Goal: Transaction & Acquisition: Purchase product/service

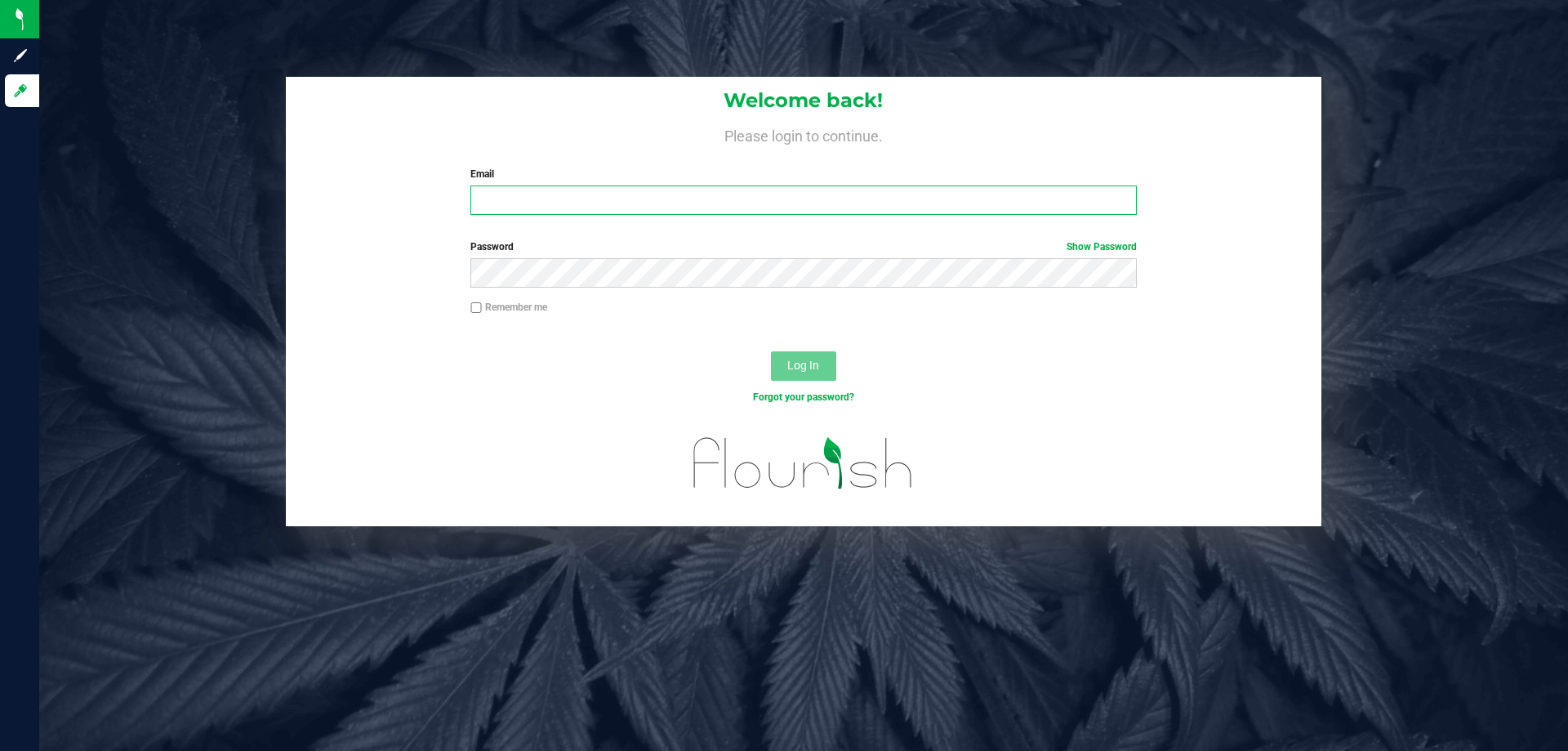
click at [597, 204] on input "Email" at bounding box center [804, 200] width 666 height 29
type input "[EMAIL_ADDRESS][DOMAIN_NAME]"
click at [771, 351] on button "Log In" at bounding box center [804, 366] width 66 height 29
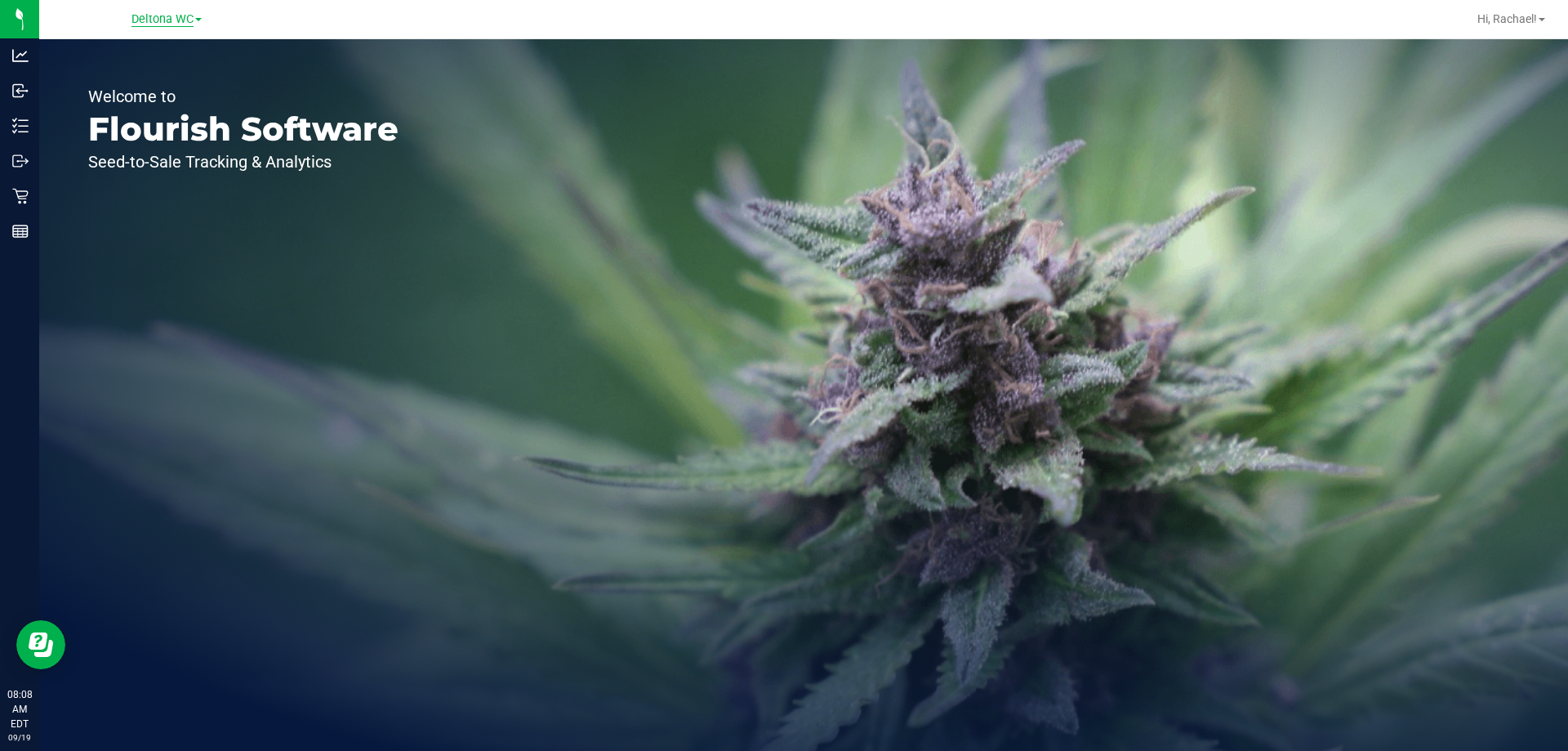
click at [151, 18] on span "Deltona WC" at bounding box center [162, 19] width 62 height 15
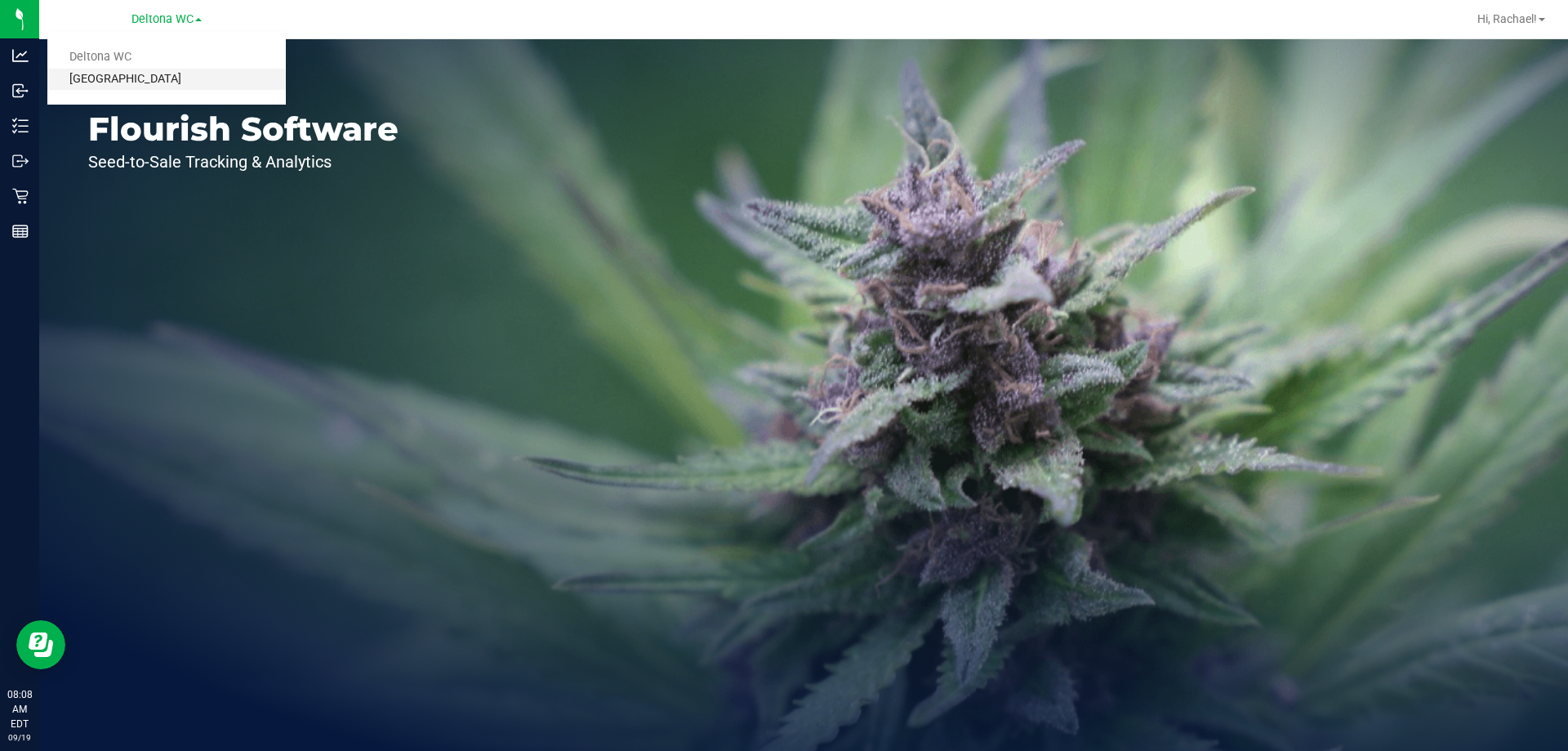
click at [138, 77] on link "[GEOGRAPHIC_DATA]" at bounding box center [166, 79] width 238 height 22
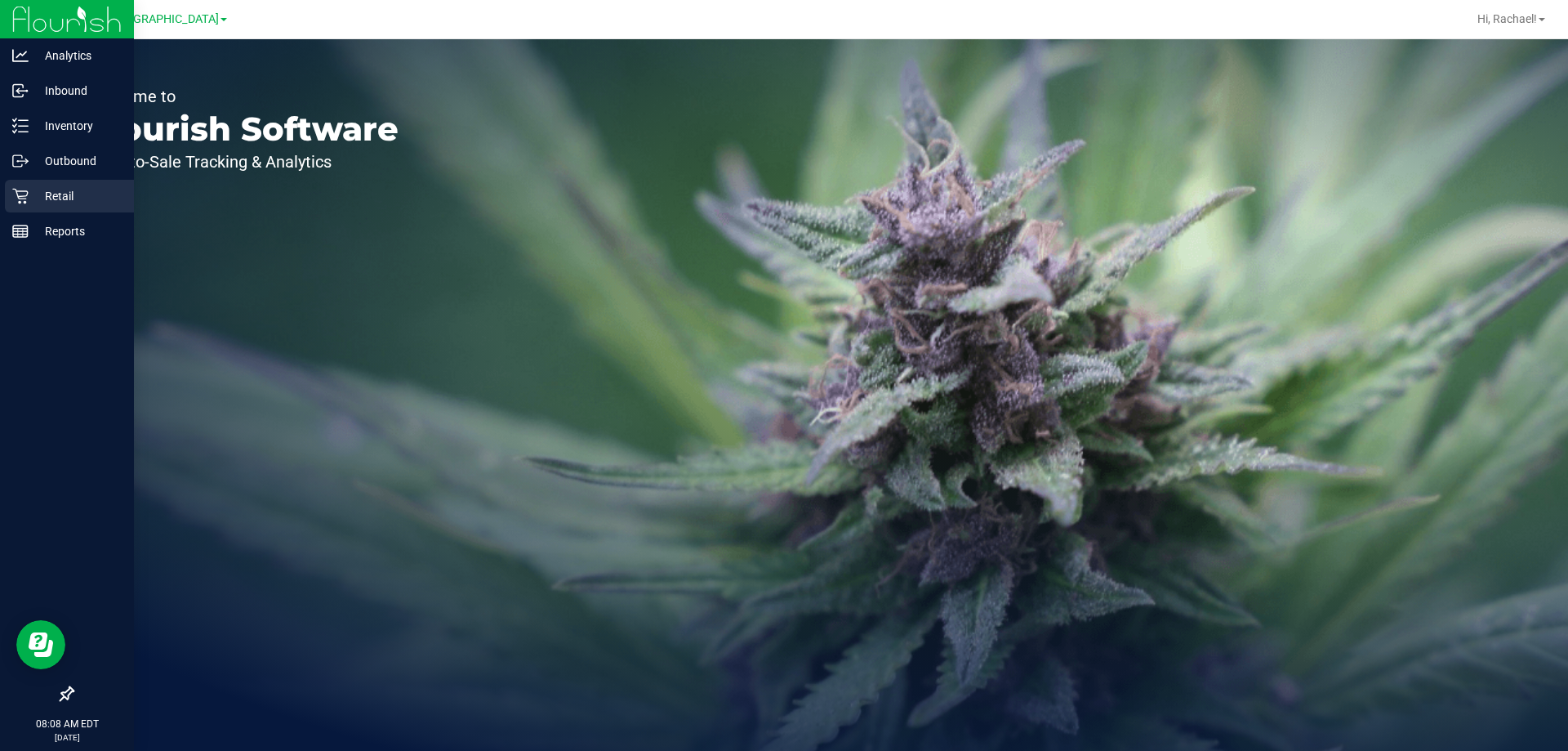
click at [44, 194] on p "Retail" at bounding box center [77, 196] width 98 height 20
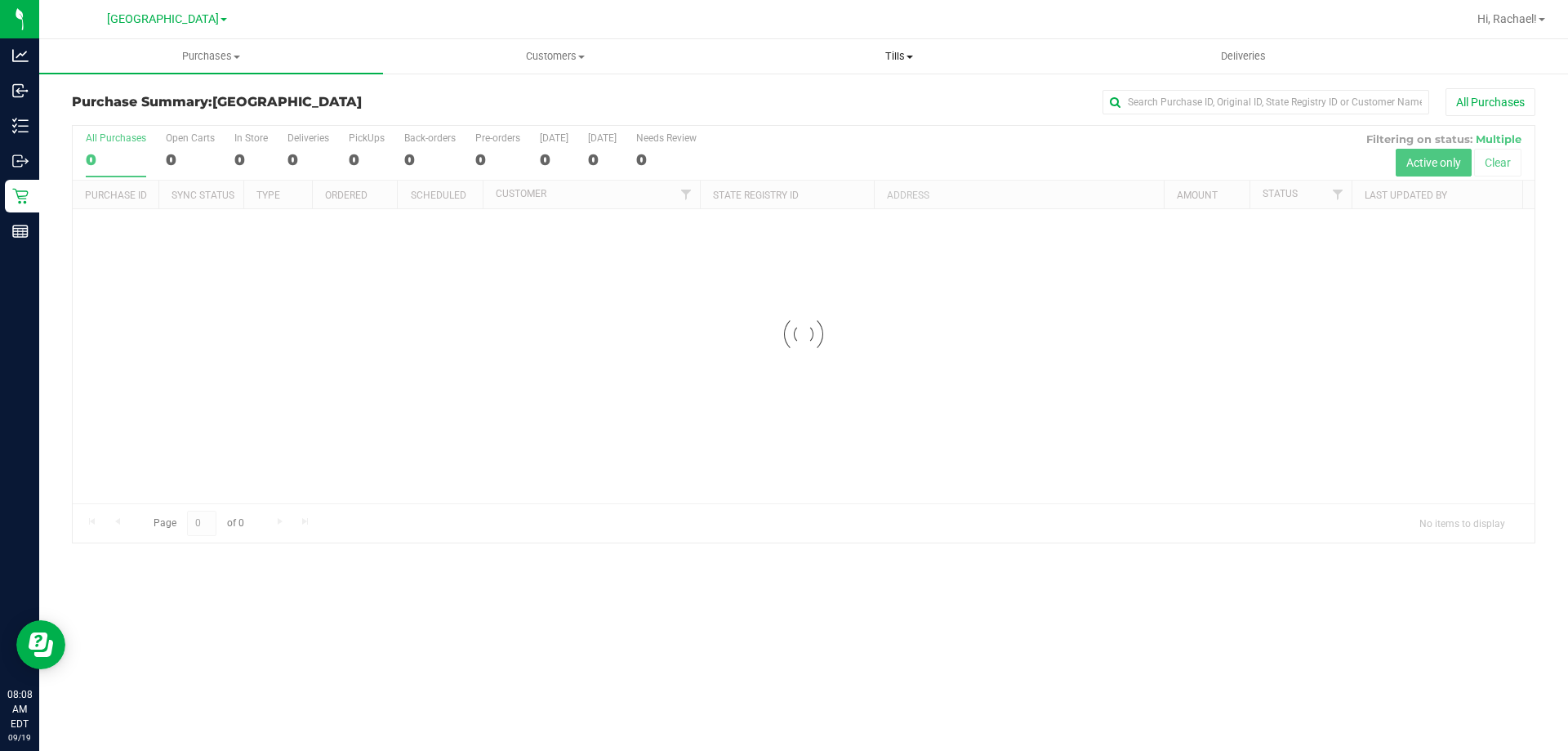
click at [902, 57] on span "Tills" at bounding box center [898, 56] width 342 height 15
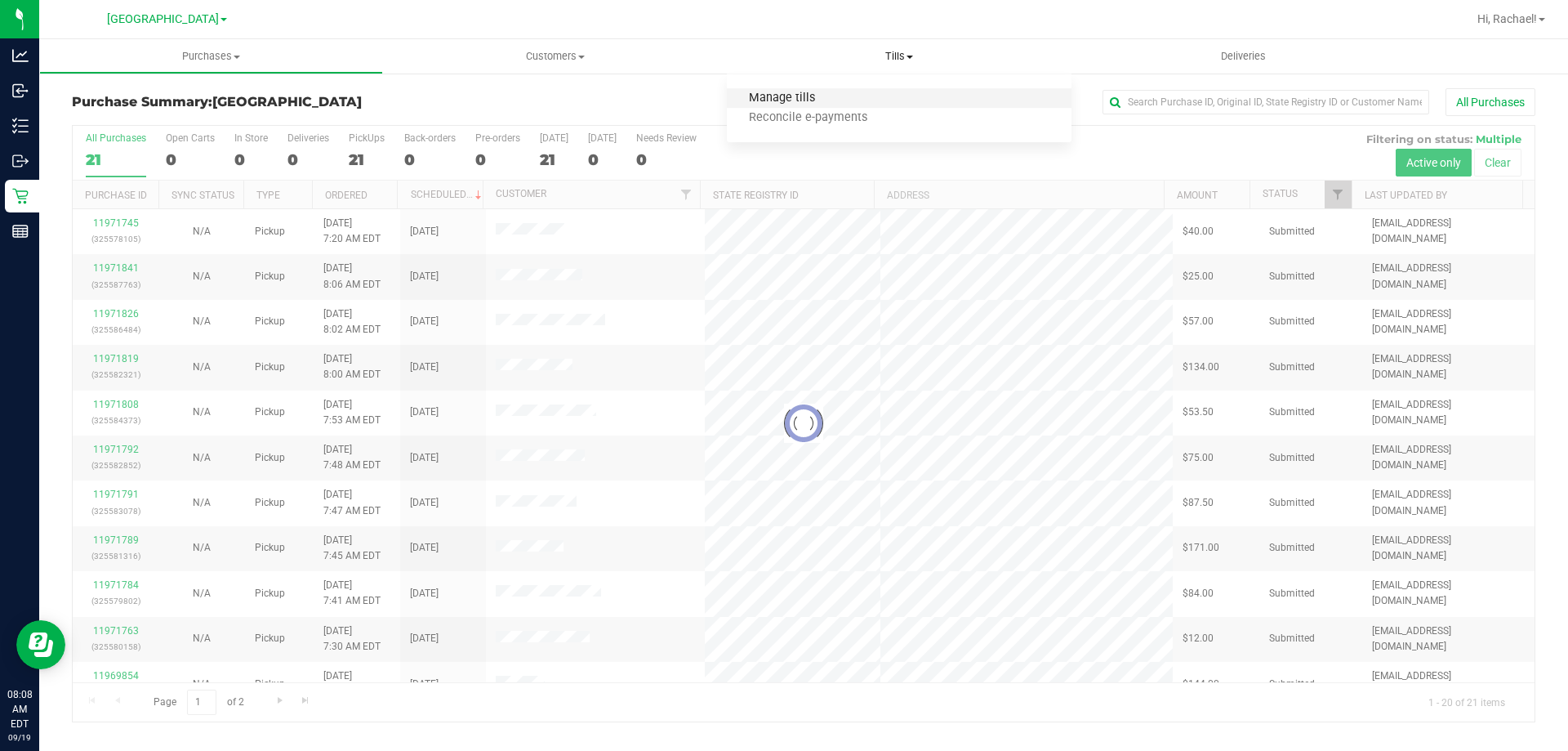
click at [761, 92] on span "Manage tills" at bounding box center [781, 98] width 110 height 14
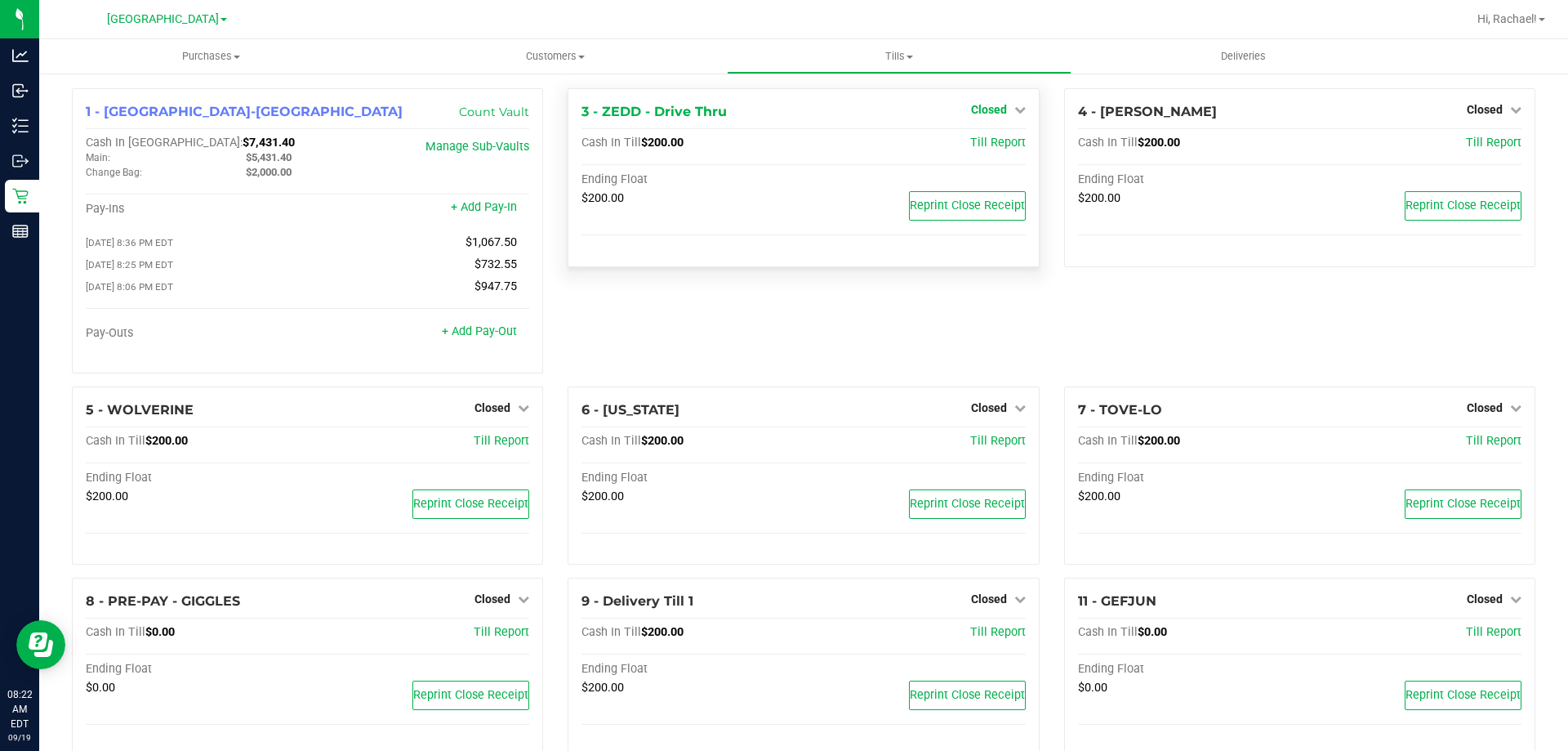
click at [986, 108] on span "Closed" at bounding box center [989, 109] width 36 height 13
click at [972, 146] on link "Open Till" at bounding box center [989, 144] width 44 height 13
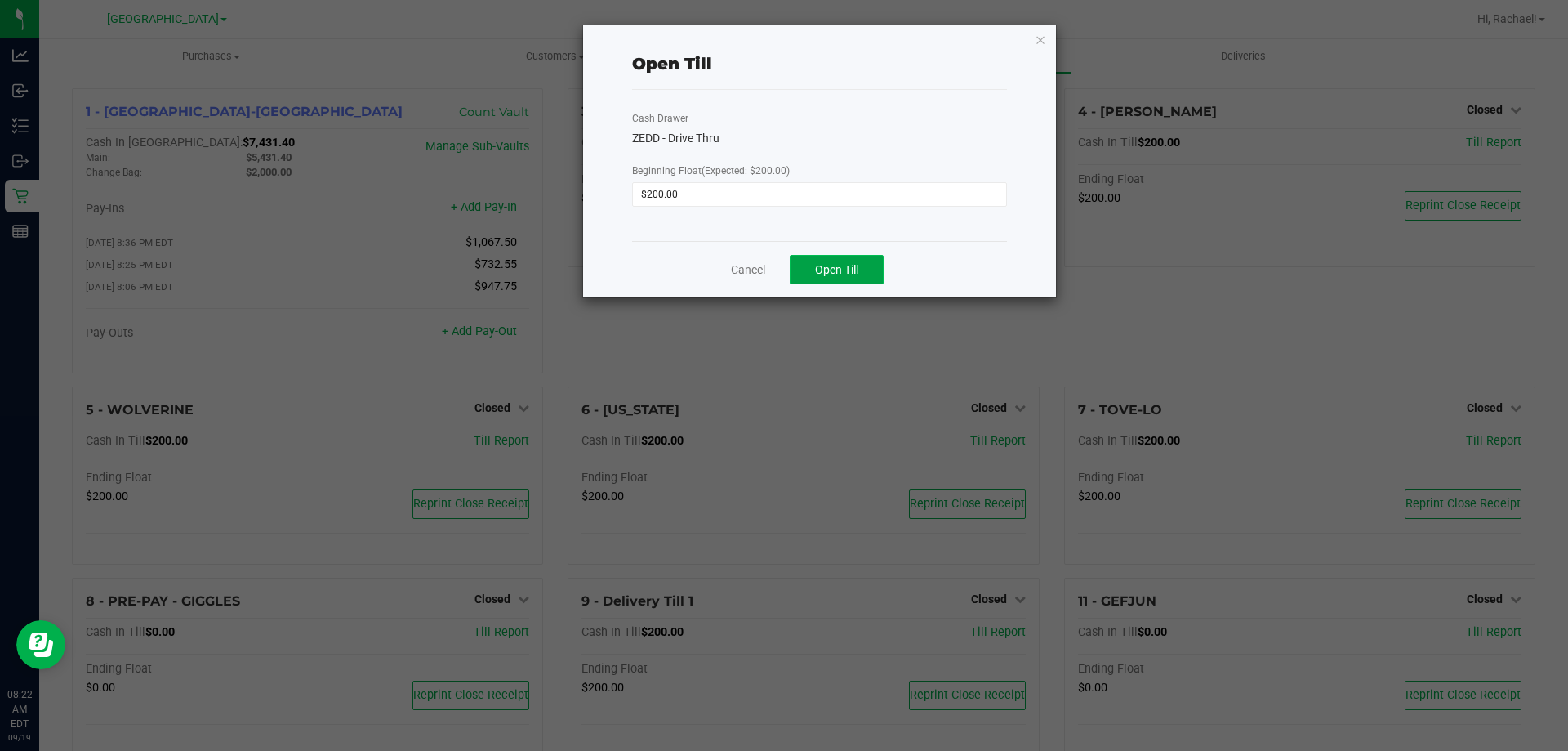
click at [816, 263] on span "Open Till" at bounding box center [837, 269] width 44 height 13
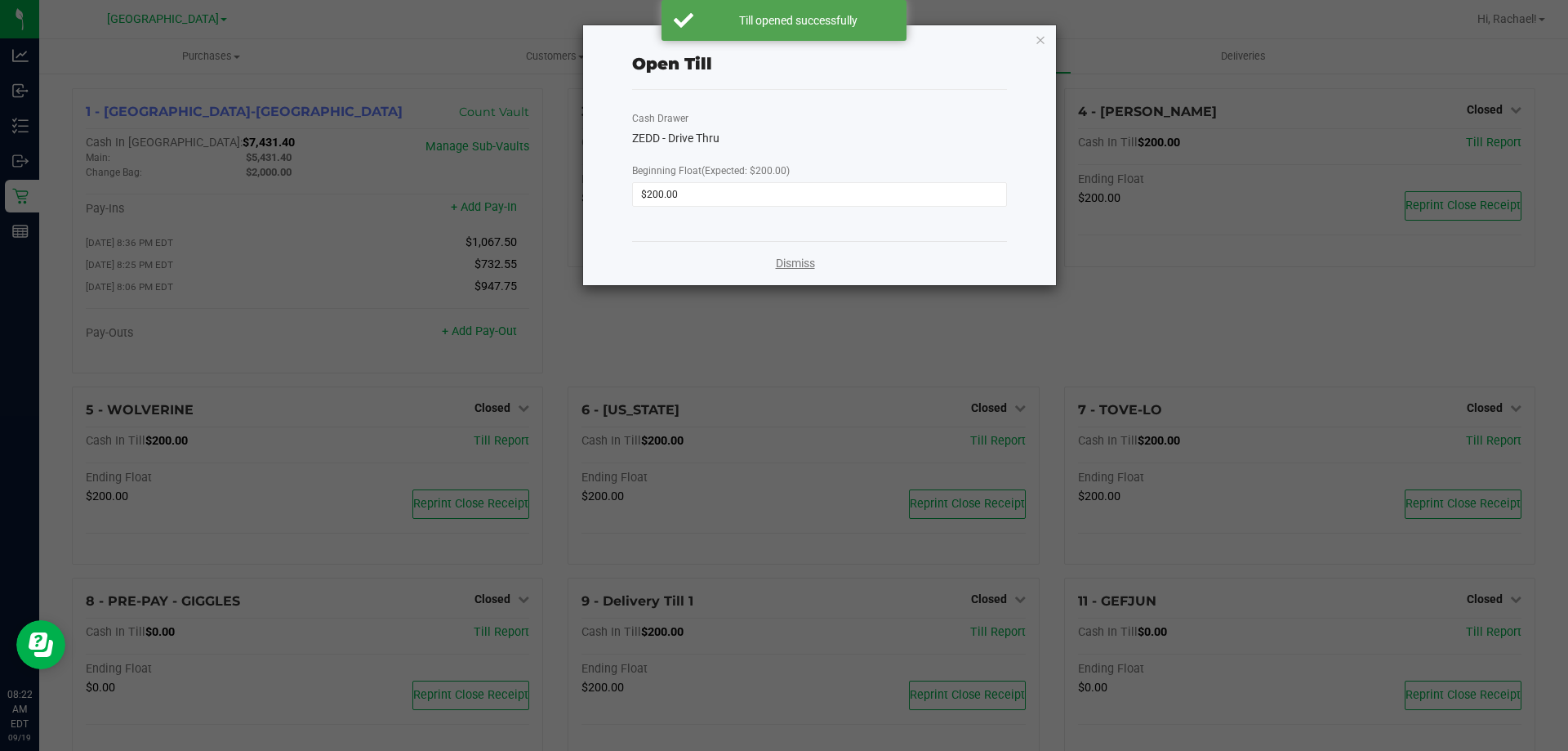
click at [807, 266] on link "Dismiss" at bounding box center [796, 263] width 39 height 17
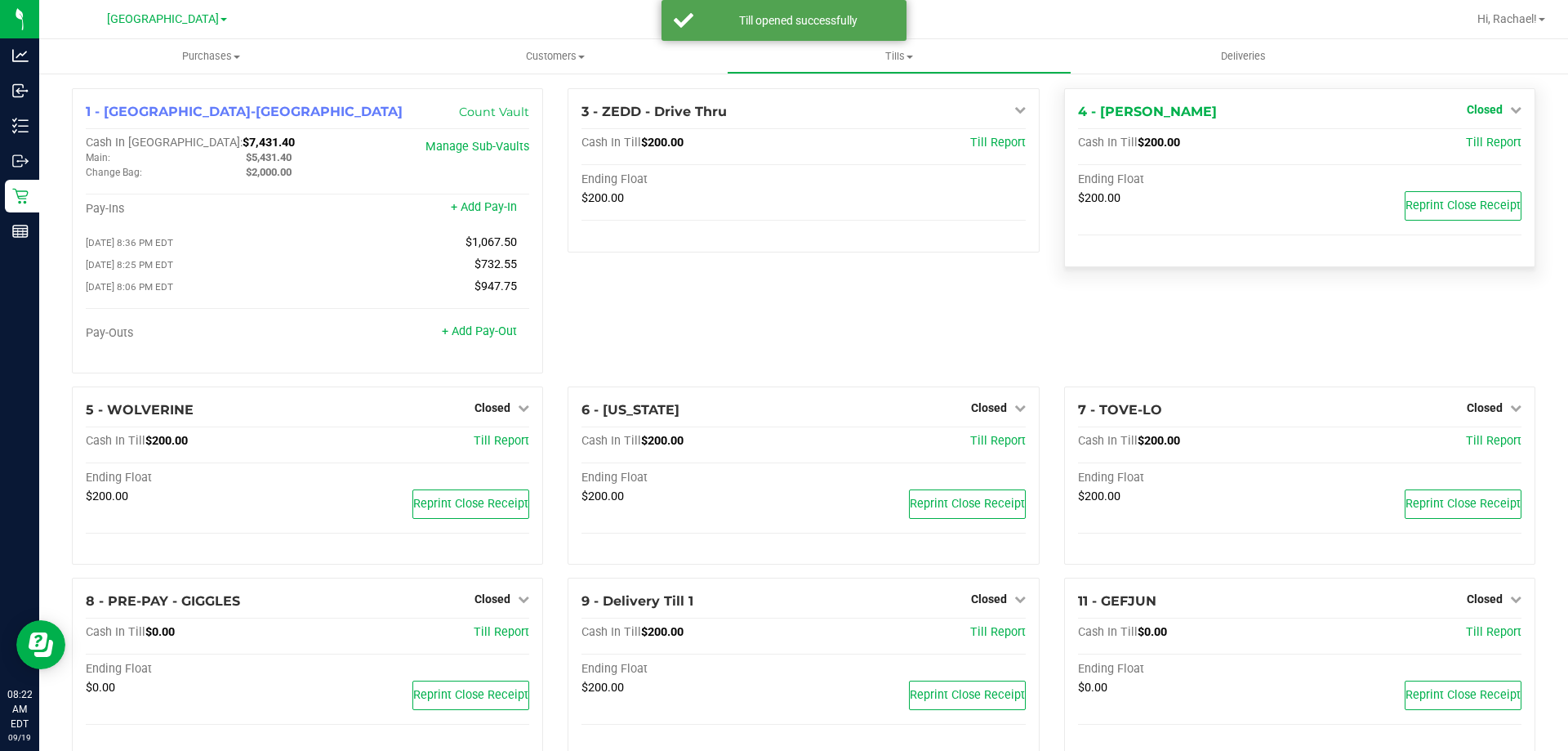
click at [1471, 106] on span "Closed" at bounding box center [1485, 109] width 36 height 13
click at [1463, 145] on link "Open Till" at bounding box center [1484, 144] width 44 height 13
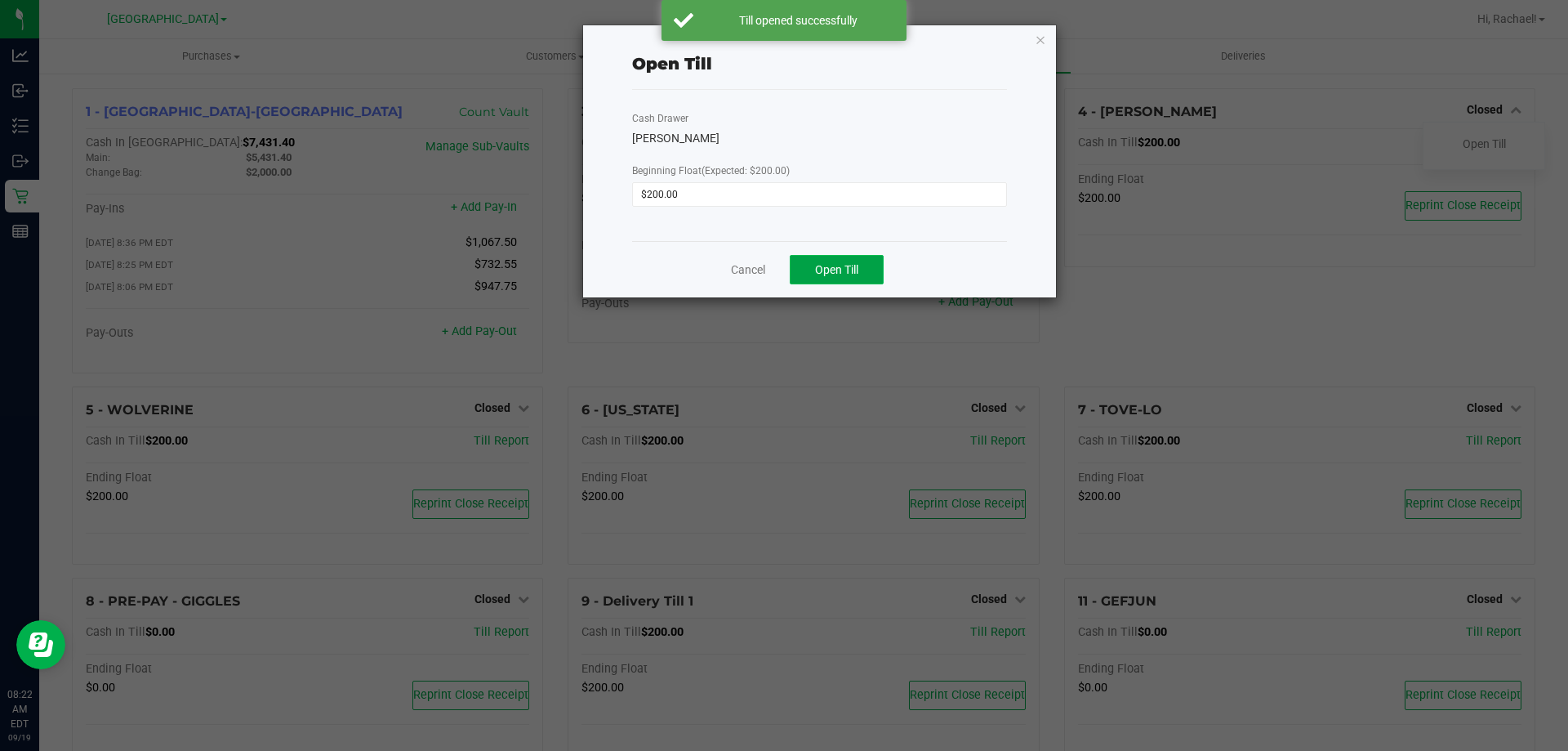
click at [827, 271] on span "Open Till" at bounding box center [837, 269] width 44 height 13
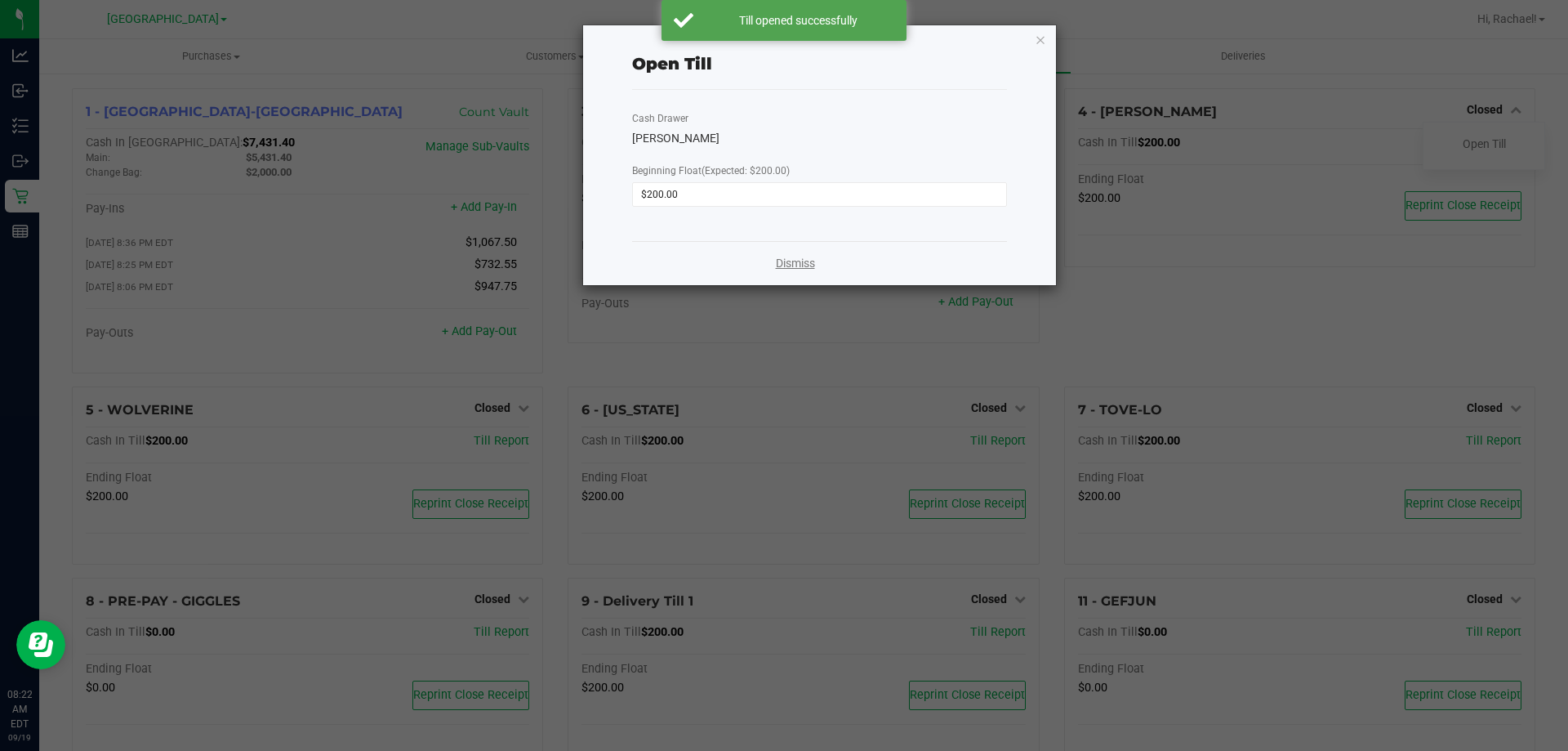
click at [810, 262] on link "Dismiss" at bounding box center [796, 263] width 39 height 17
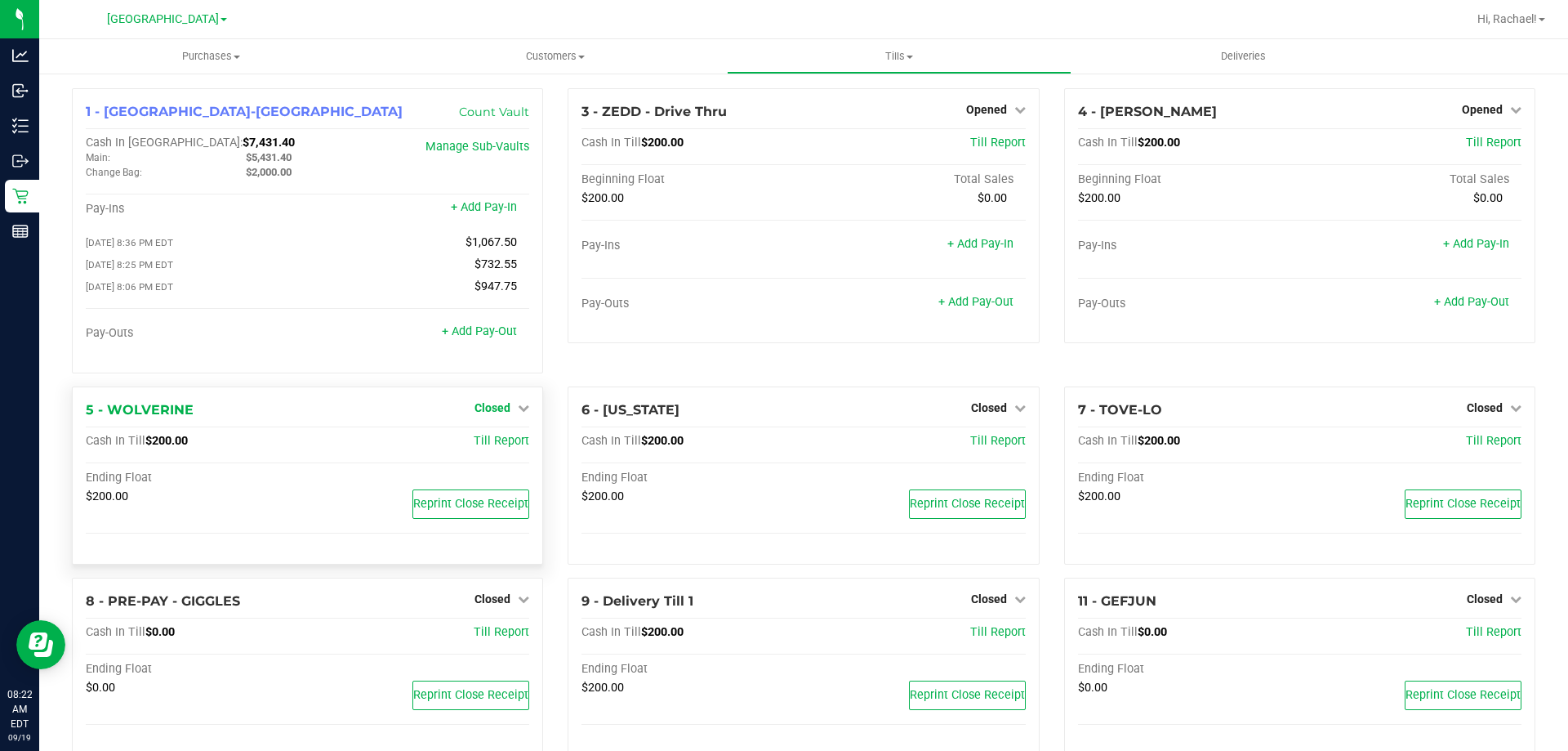
click at [500, 413] on span "Closed" at bounding box center [493, 408] width 36 height 13
click at [483, 443] on link "Open Till" at bounding box center [492, 441] width 44 height 13
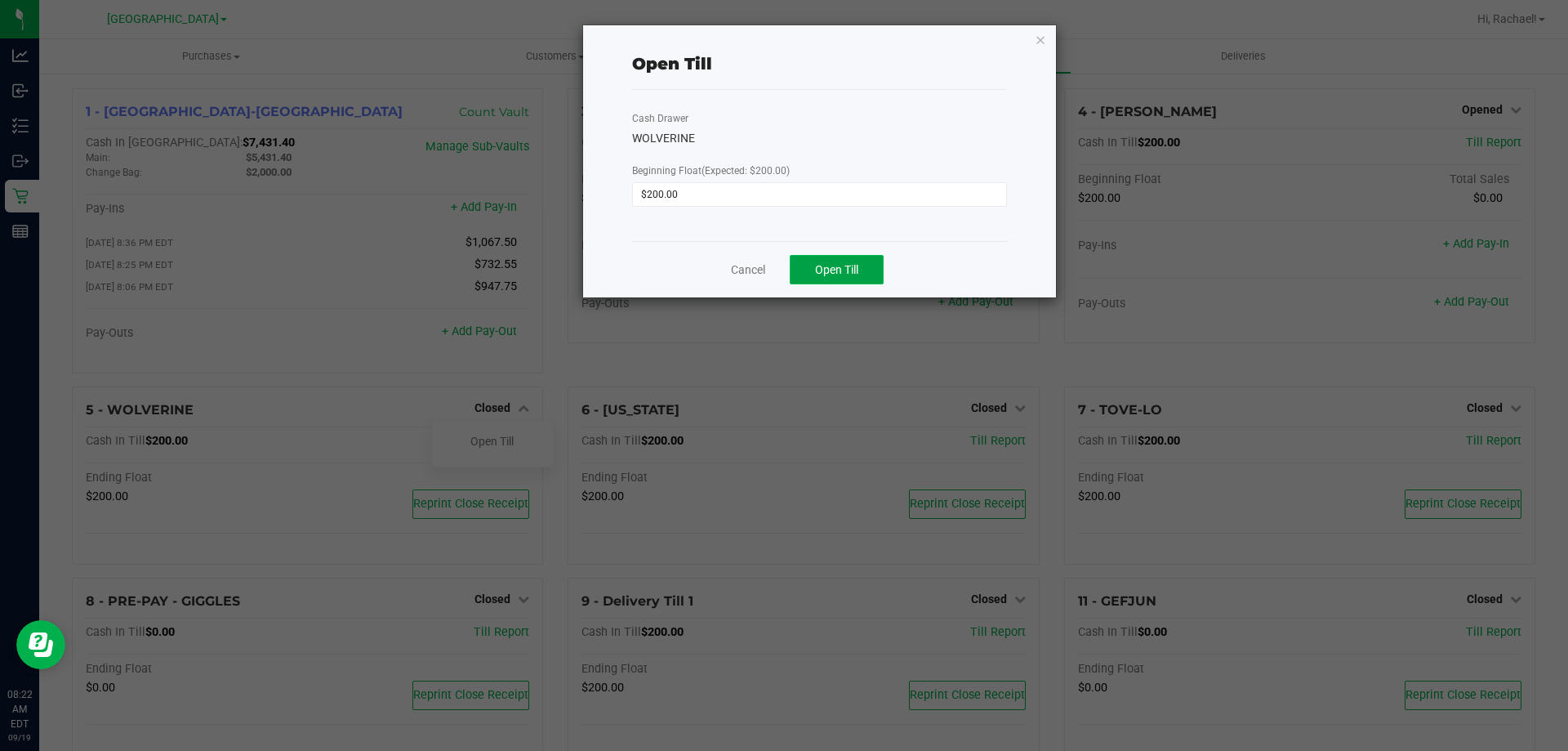
click at [851, 263] on span "Open Till" at bounding box center [837, 269] width 44 height 13
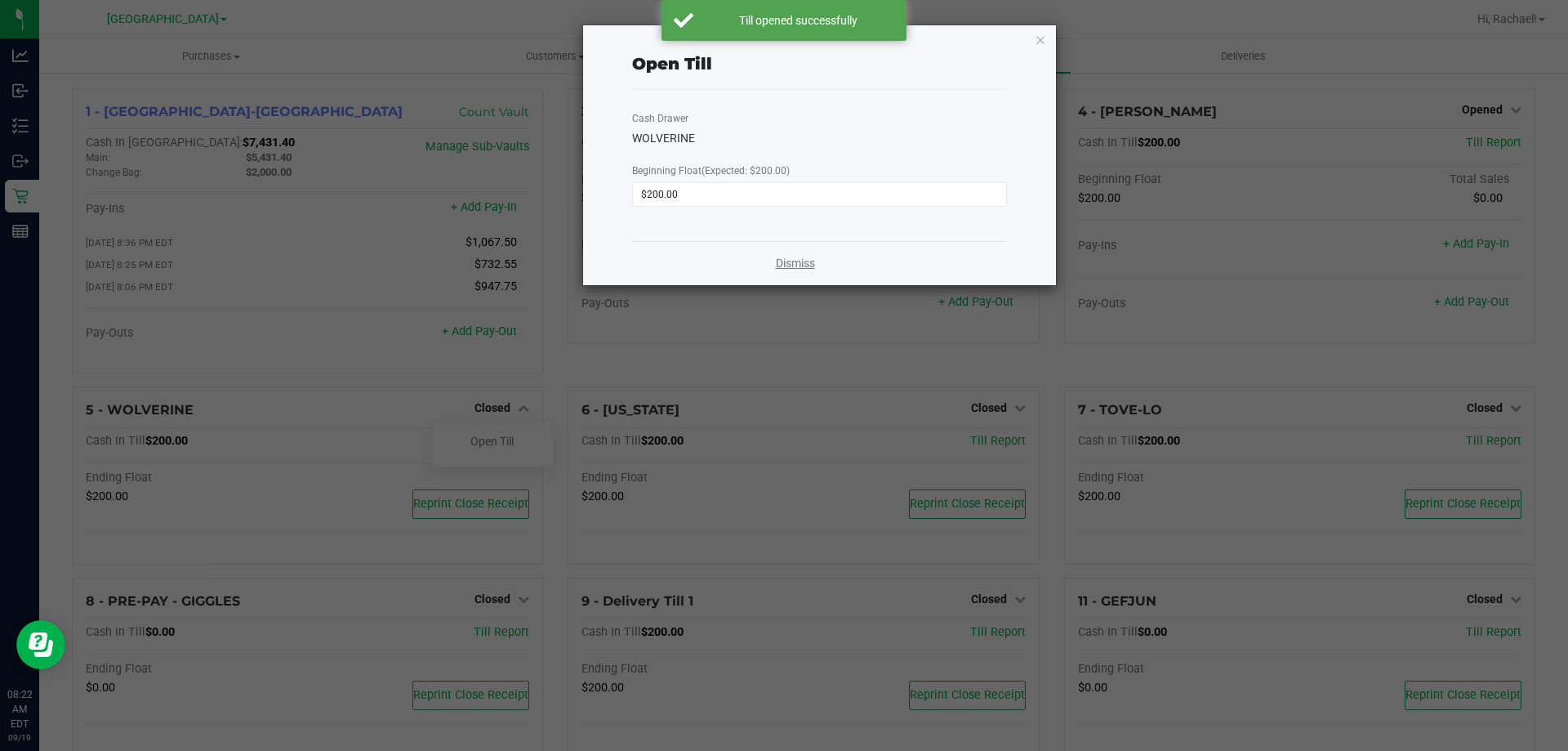
click at [802, 265] on link "Dismiss" at bounding box center [796, 263] width 39 height 17
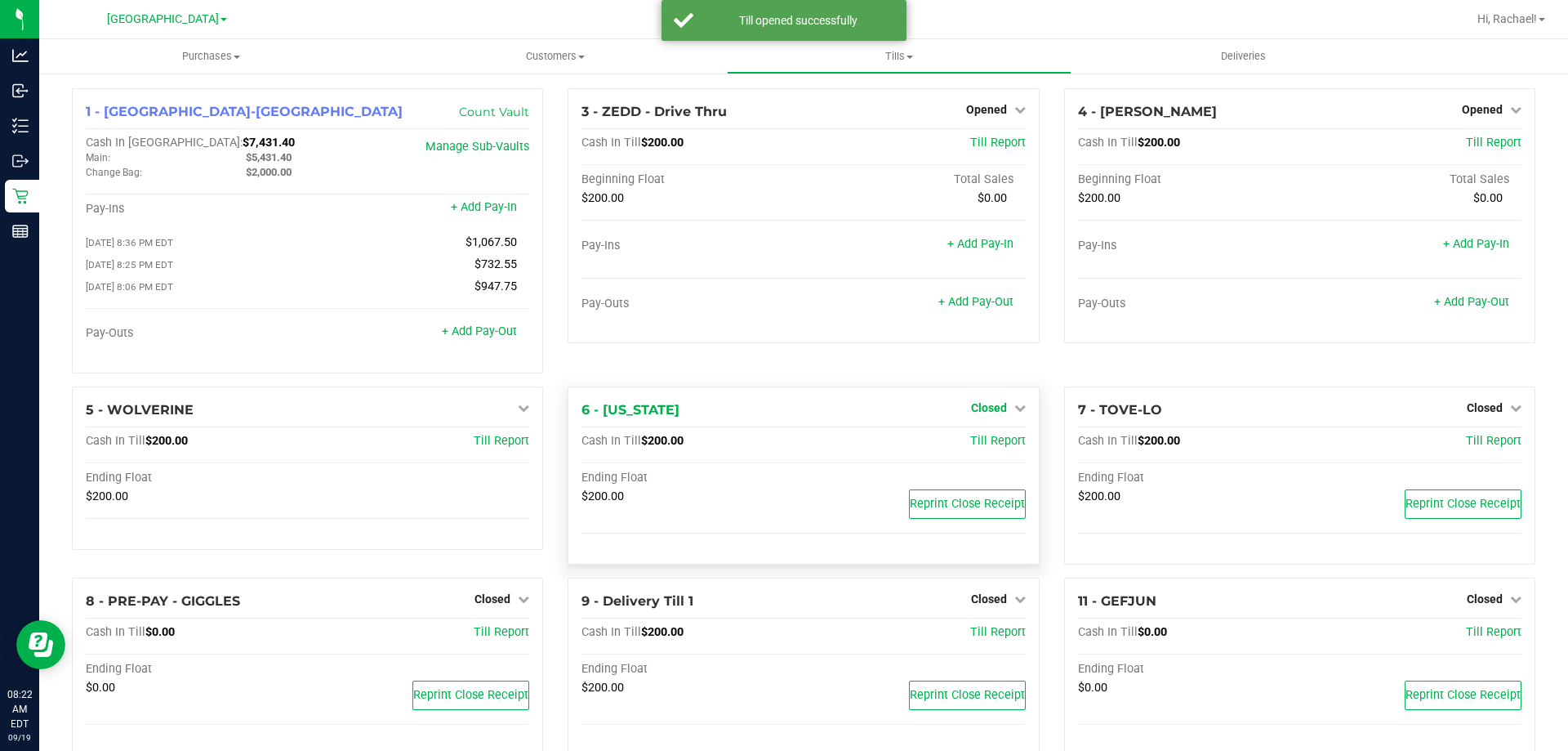
click at [986, 411] on span "Closed" at bounding box center [989, 408] width 36 height 13
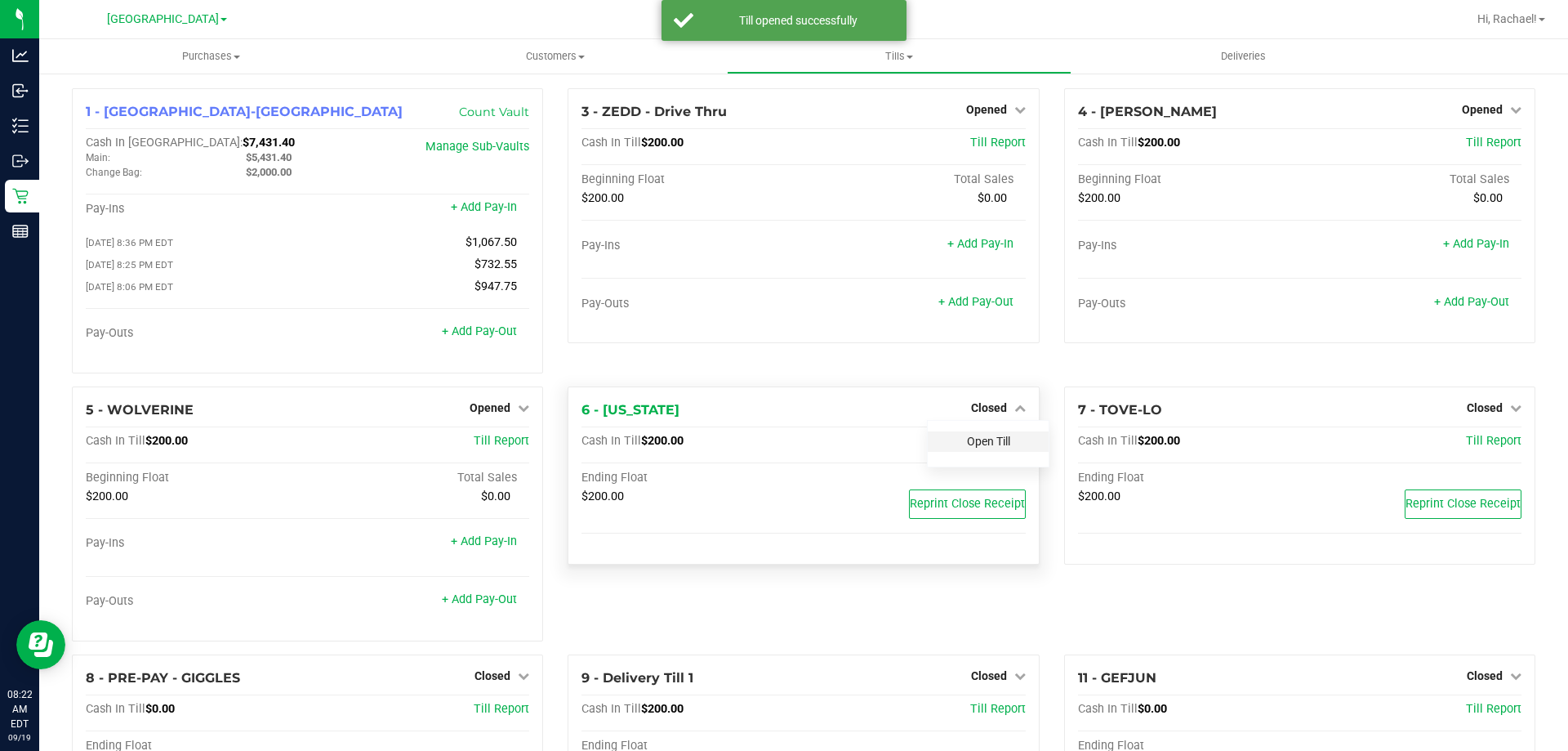
click at [968, 446] on link "Open Till" at bounding box center [989, 441] width 44 height 13
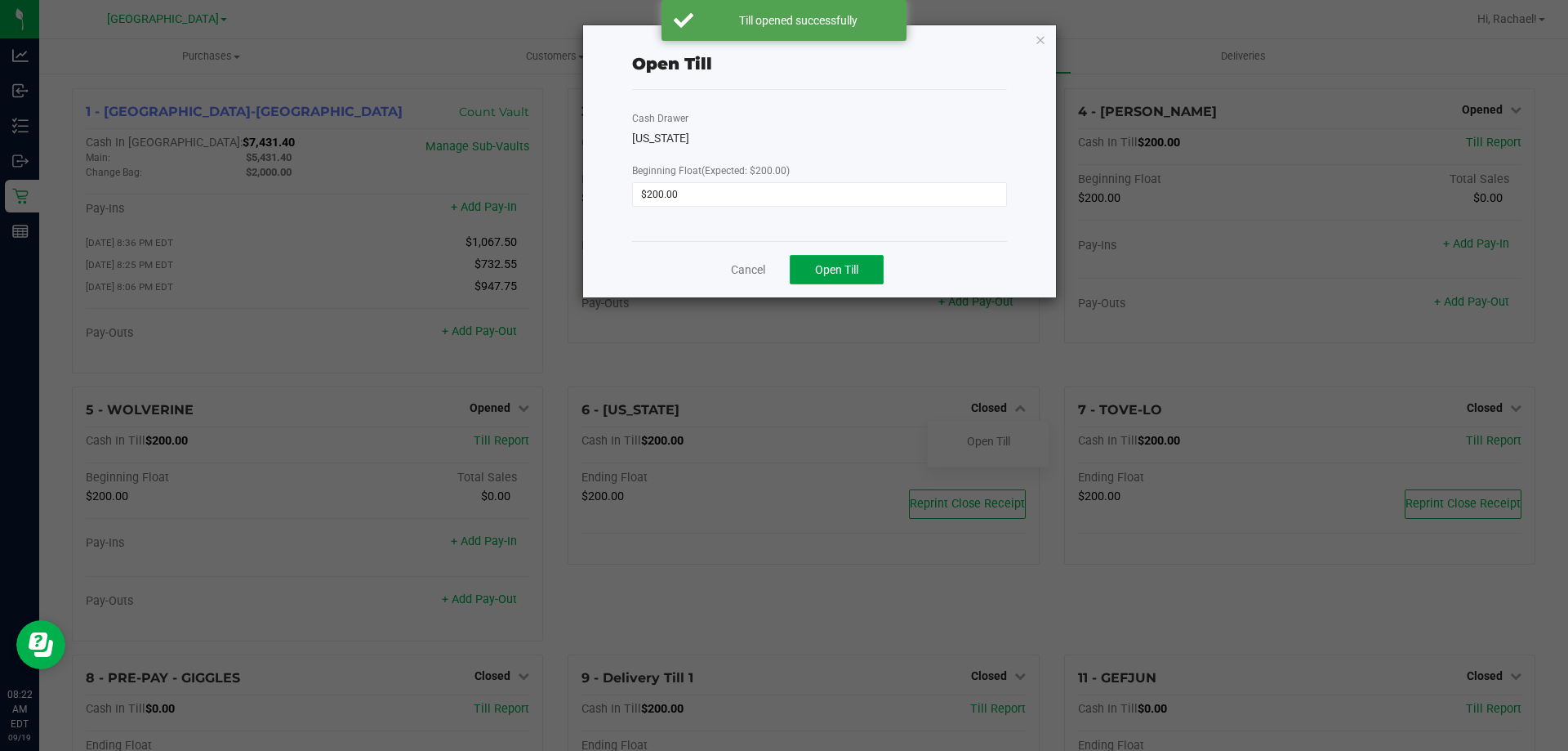
click at [837, 275] on span "Open Till" at bounding box center [837, 269] width 44 height 13
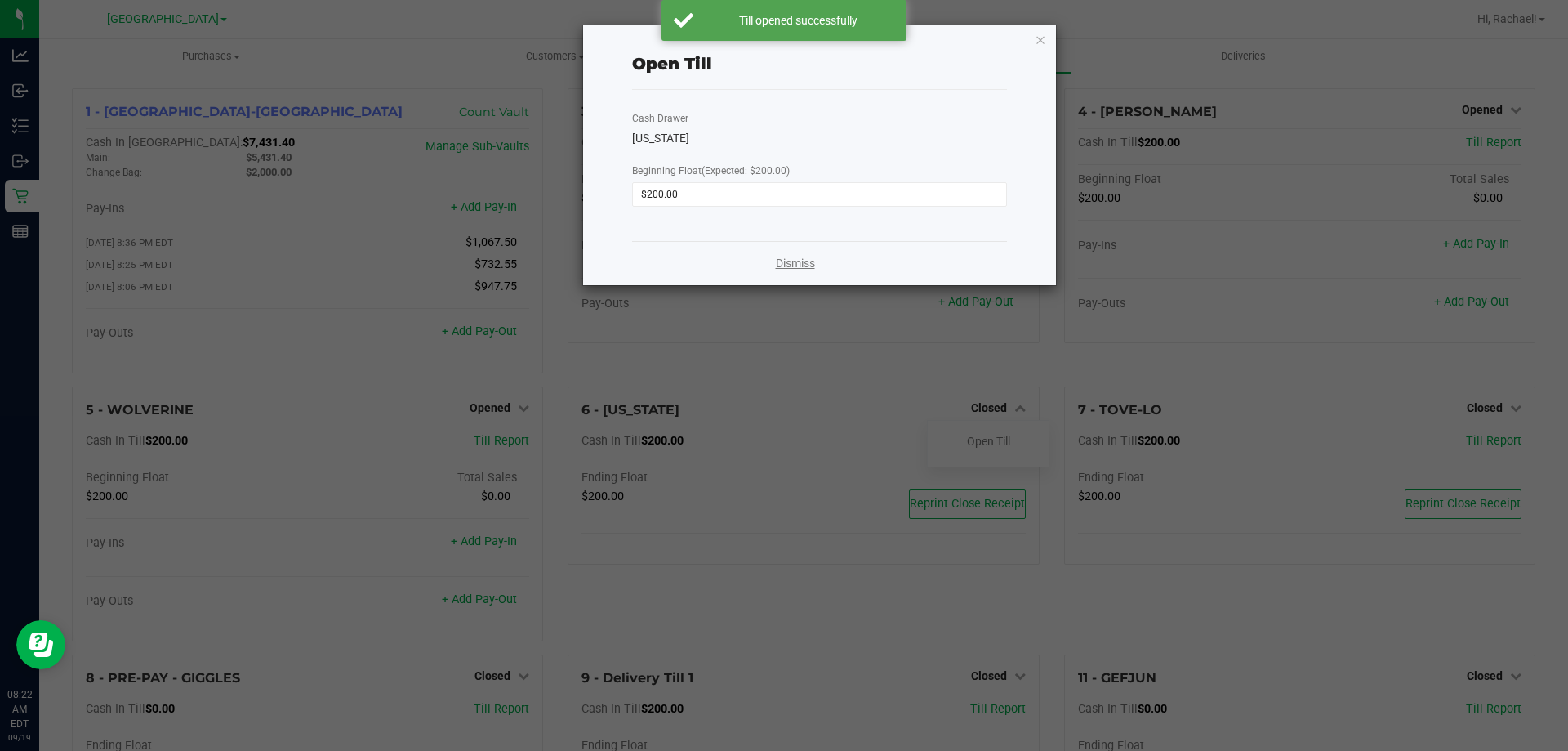
click at [804, 267] on link "Dismiss" at bounding box center [796, 263] width 39 height 17
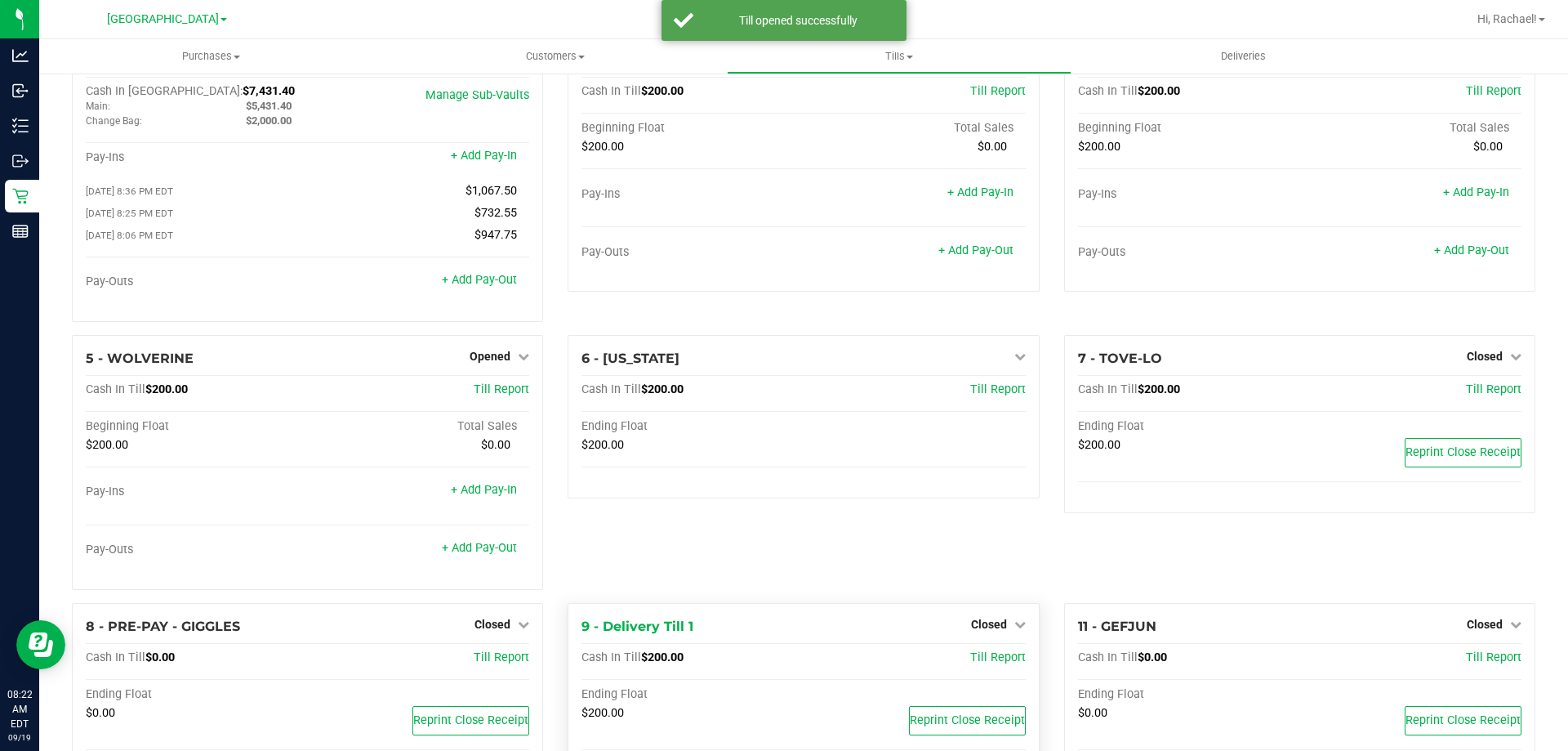
scroll to position [115, 0]
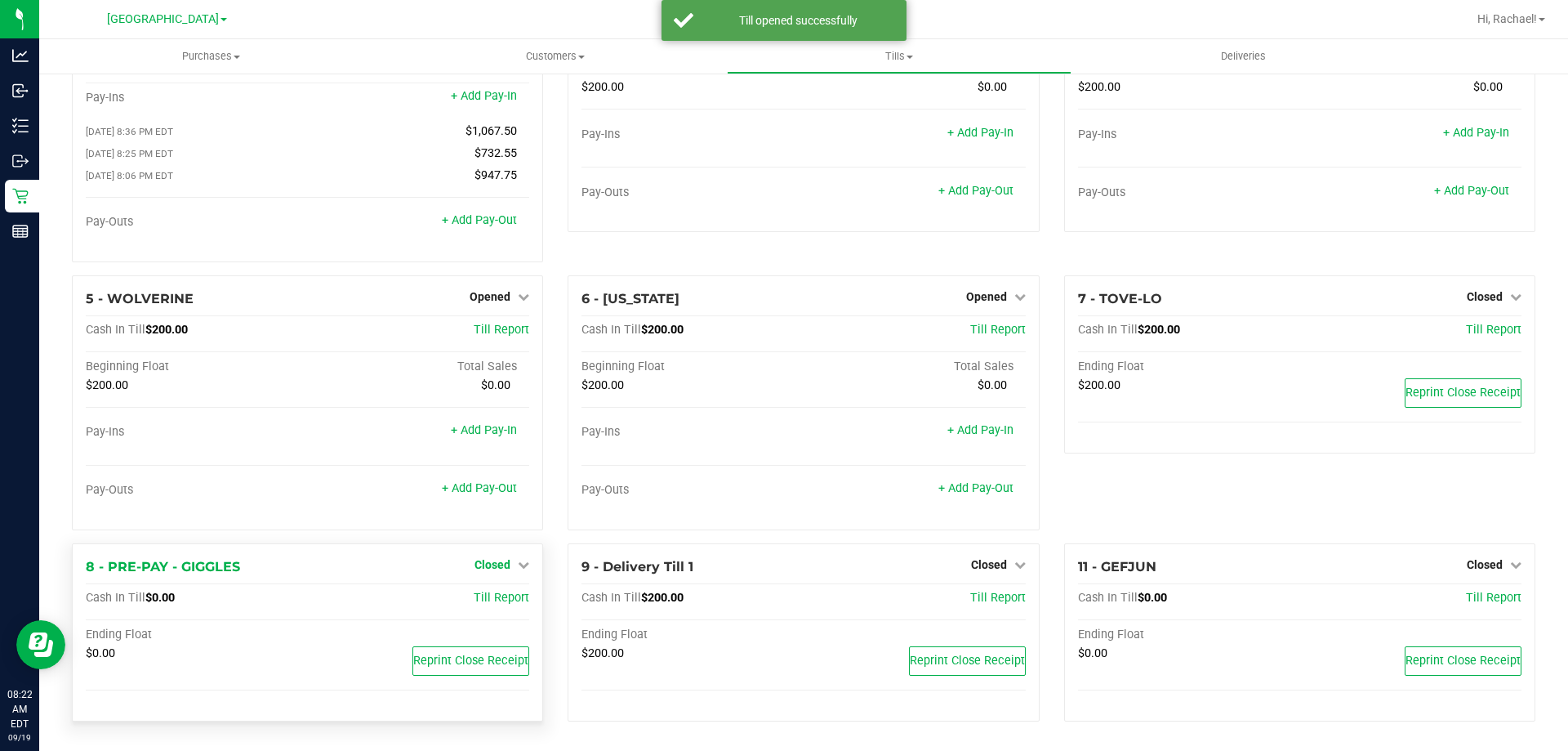
click at [491, 560] on span "Closed" at bounding box center [493, 564] width 36 height 13
click at [477, 596] on link "Open Till" at bounding box center [492, 598] width 44 height 13
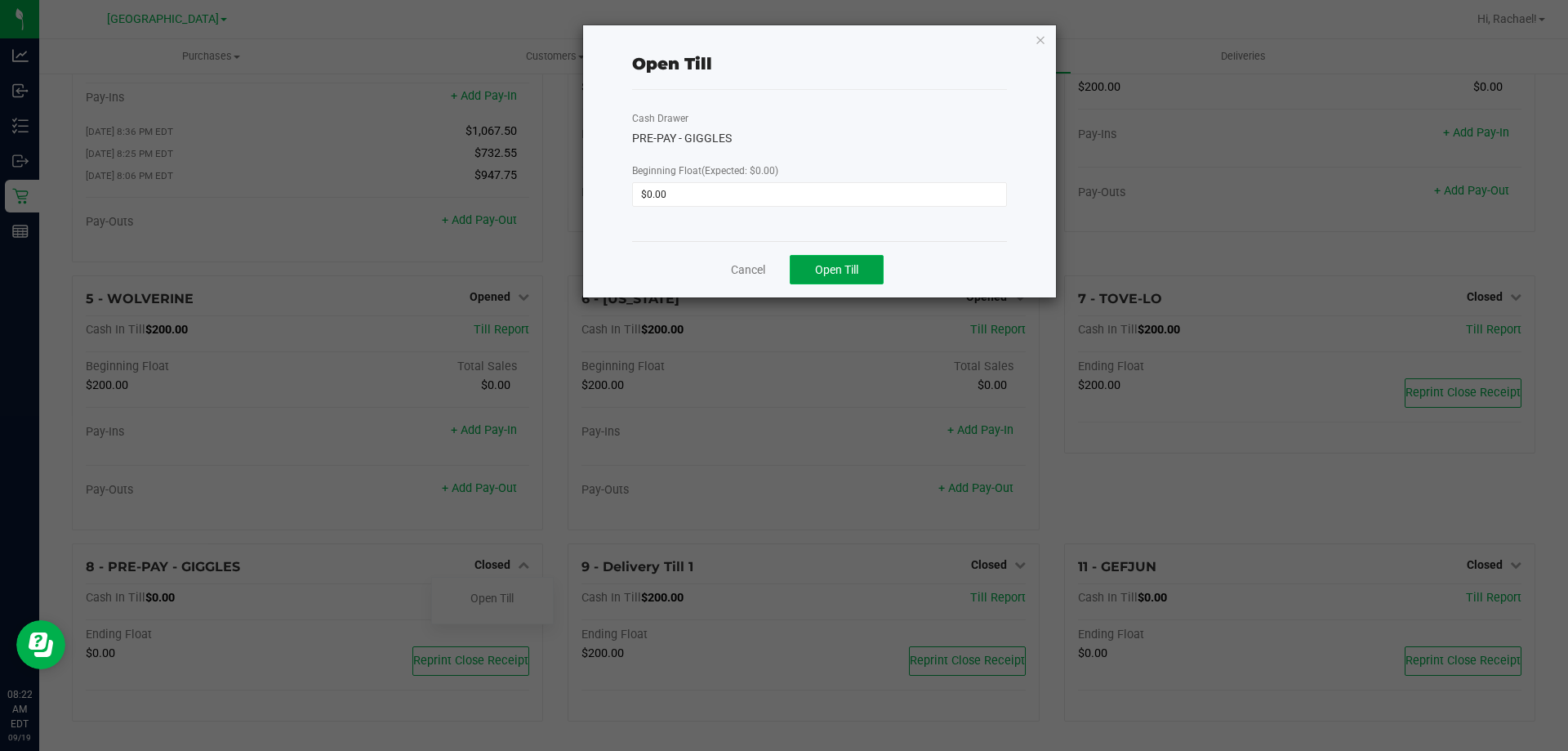
click at [837, 265] on span "Open Till" at bounding box center [837, 269] width 44 height 13
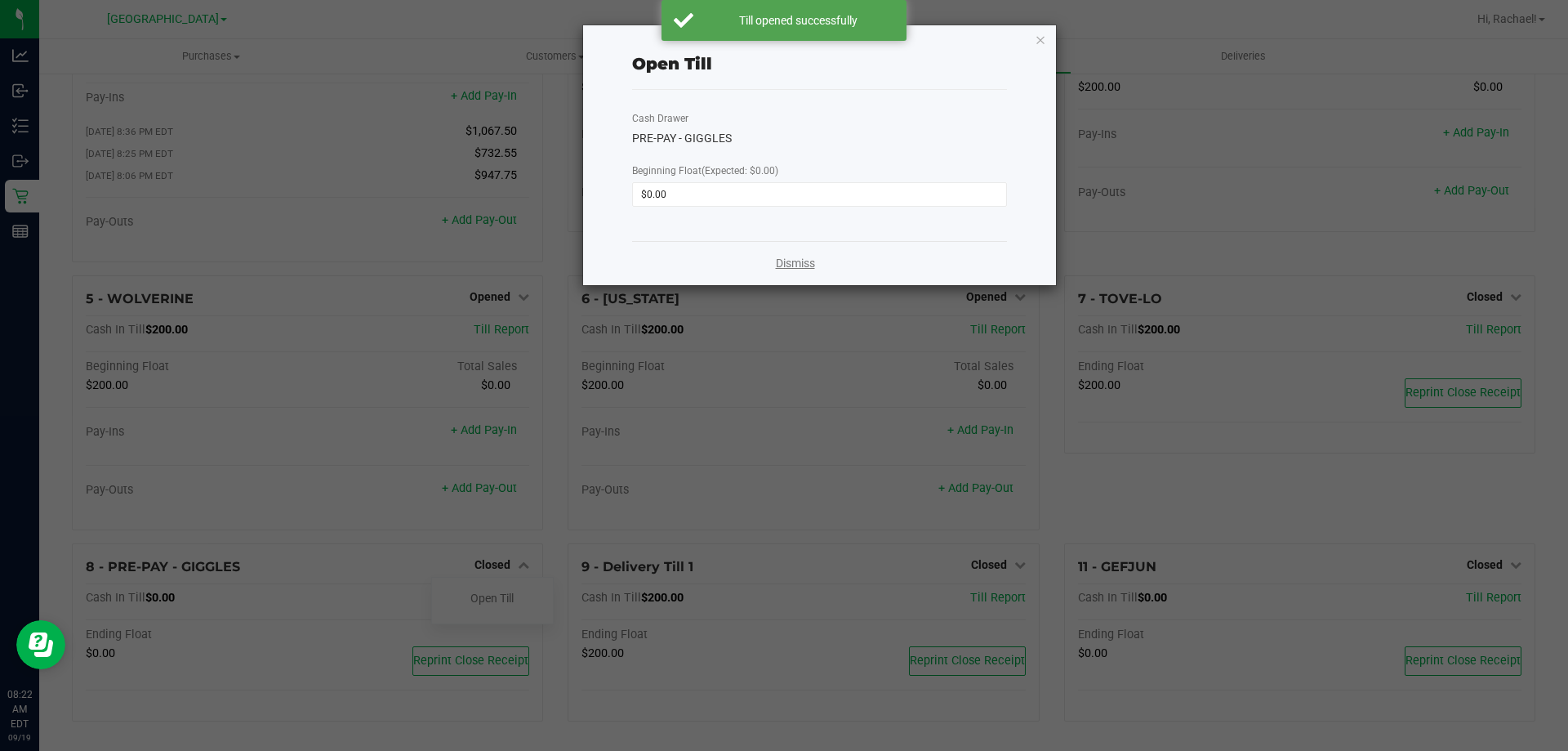
click at [790, 265] on link "Dismiss" at bounding box center [796, 263] width 39 height 17
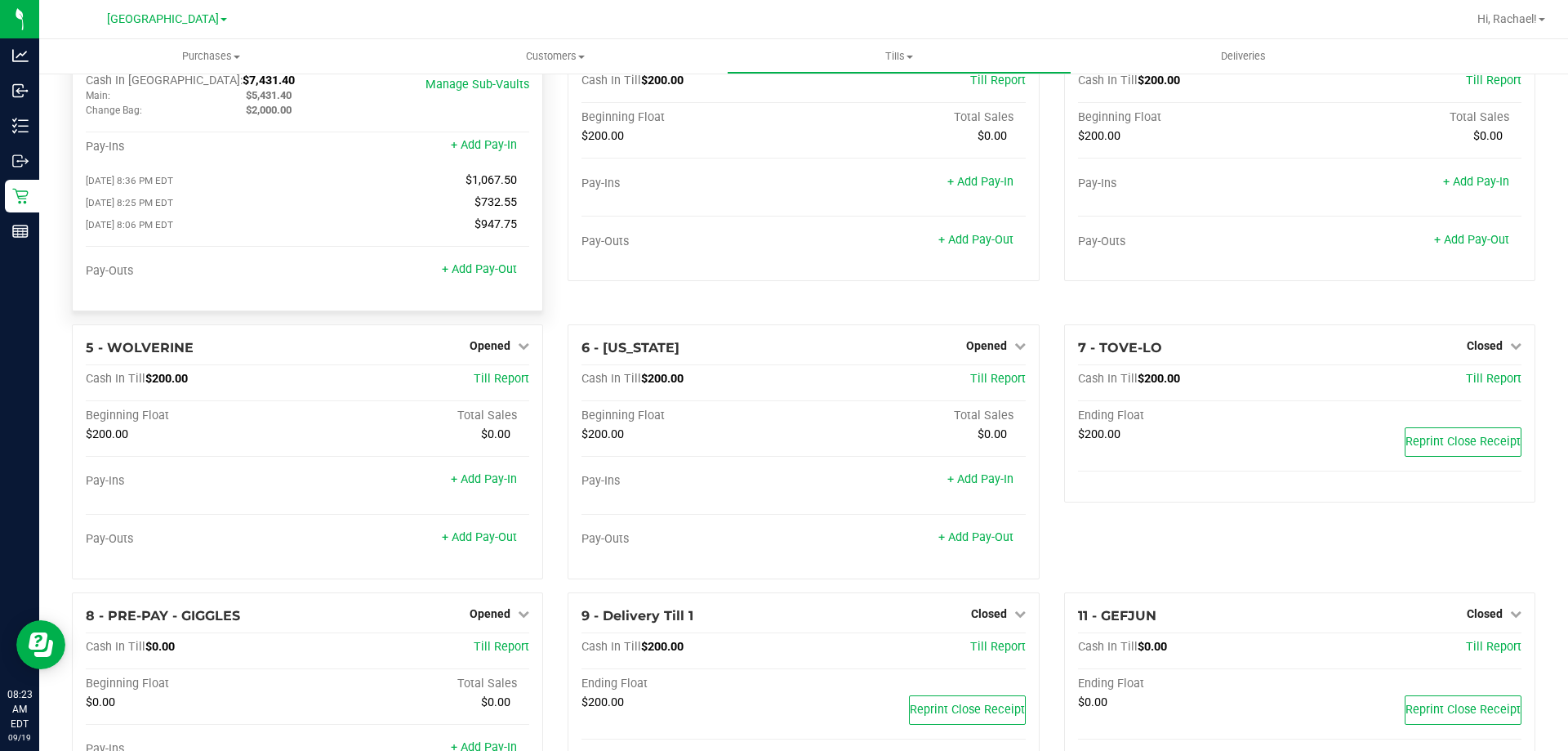
scroll to position [0, 0]
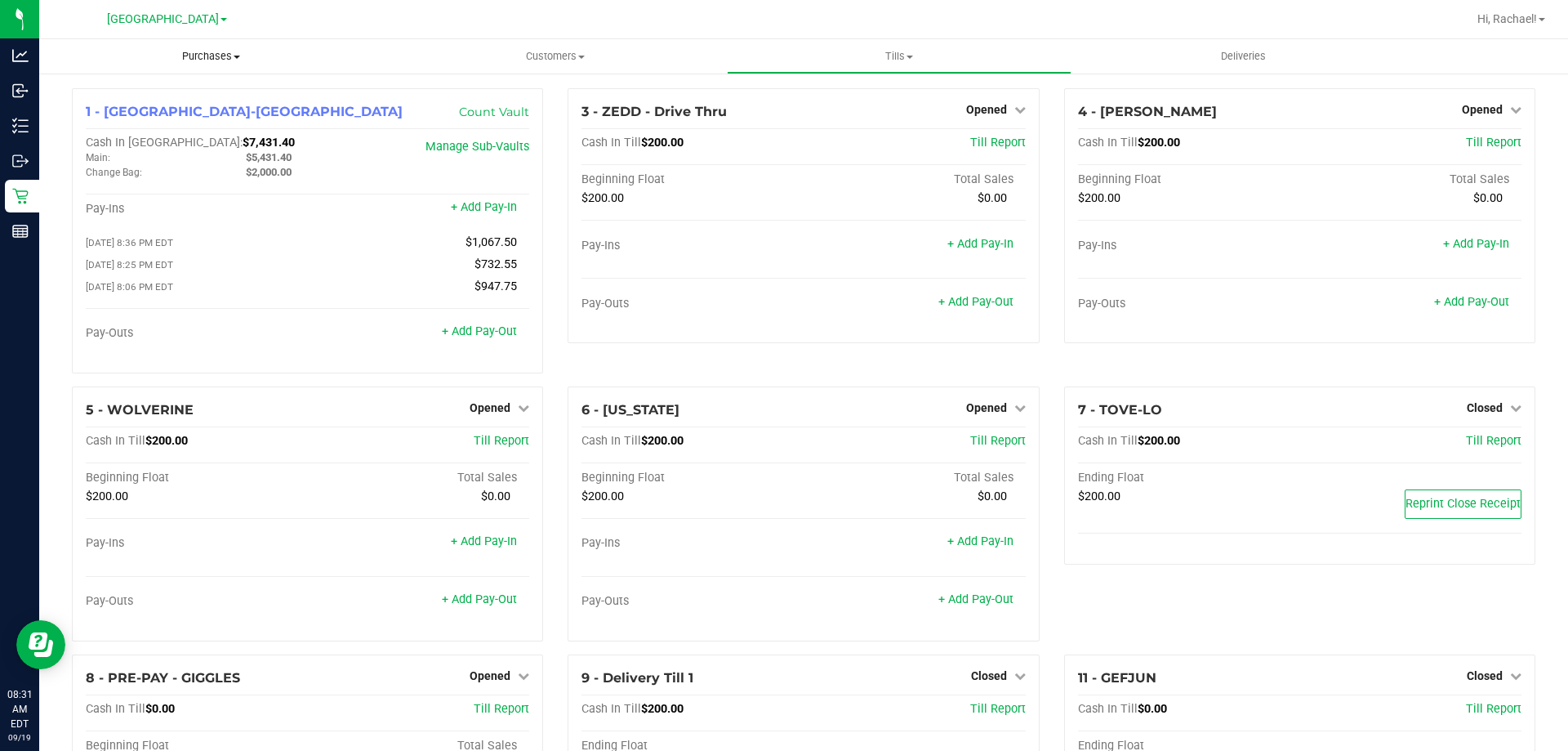
click at [222, 61] on span "Purchases" at bounding box center [211, 56] width 344 height 15
click at [150, 116] on li "Fulfillment" at bounding box center [211, 118] width 344 height 20
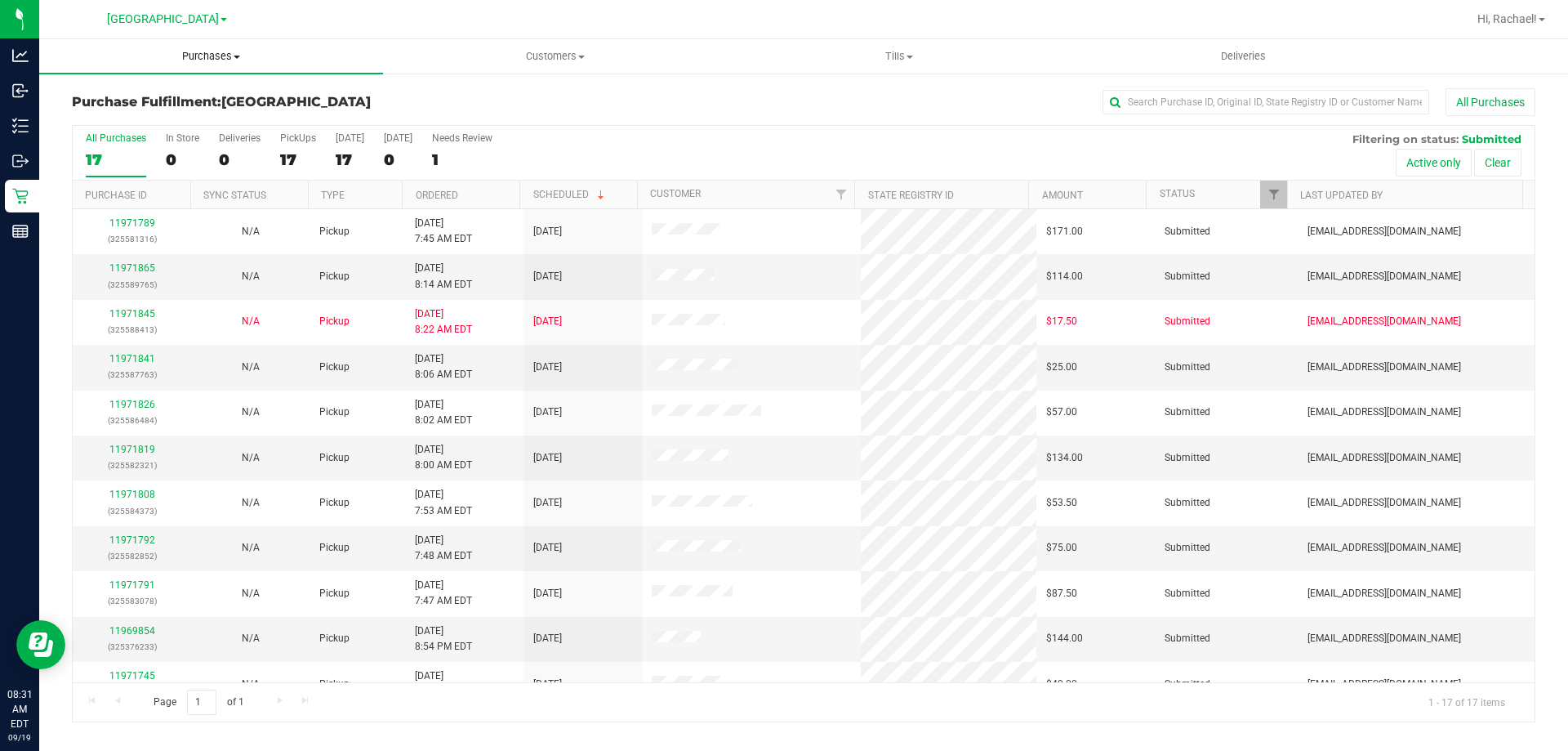
click at [208, 62] on span "Purchases" at bounding box center [211, 56] width 344 height 15
click at [122, 117] on span "Fulfillment" at bounding box center [90, 118] width 102 height 14
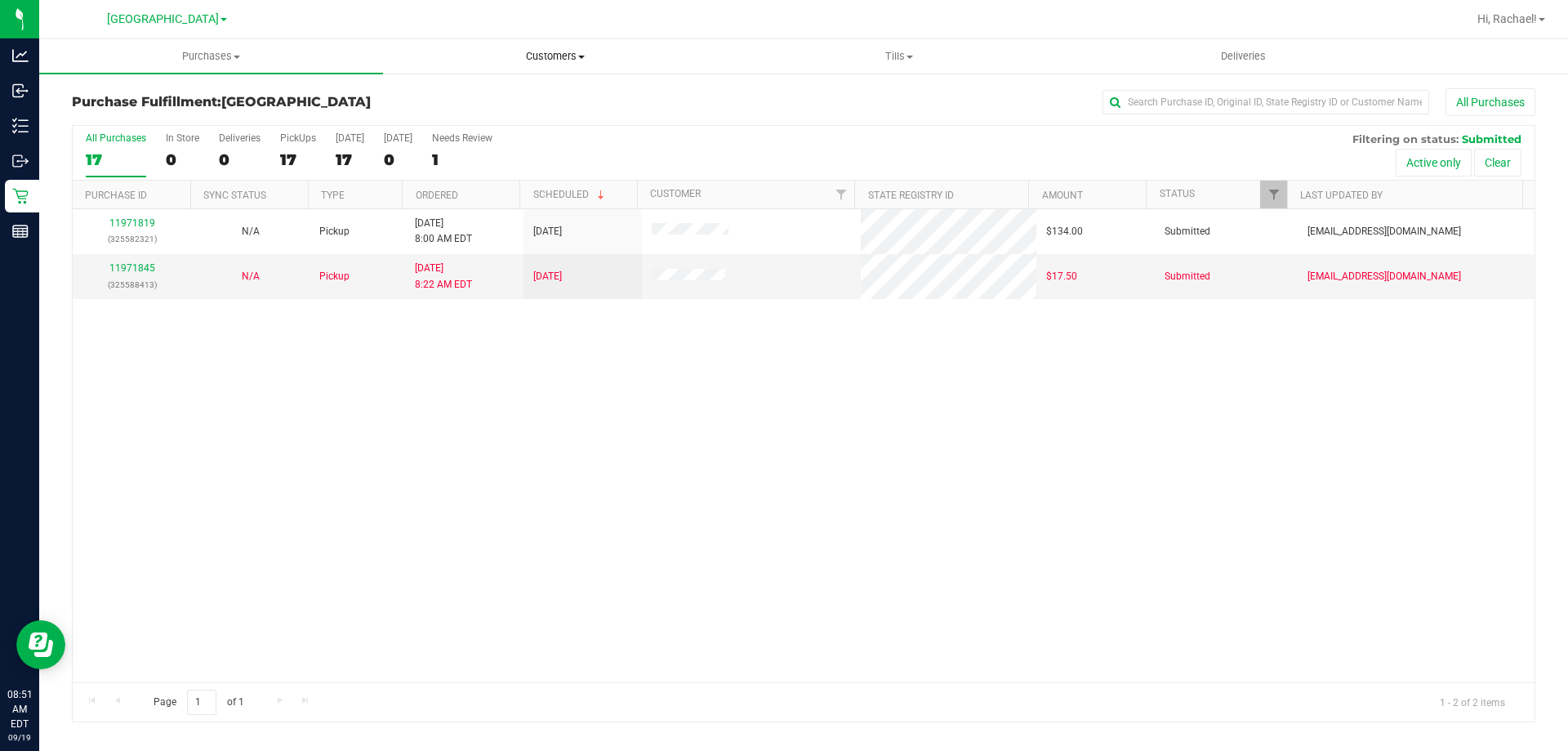
click at [567, 56] on span "Customers" at bounding box center [555, 56] width 342 height 15
click at [443, 96] on span "All customers" at bounding box center [442, 98] width 118 height 14
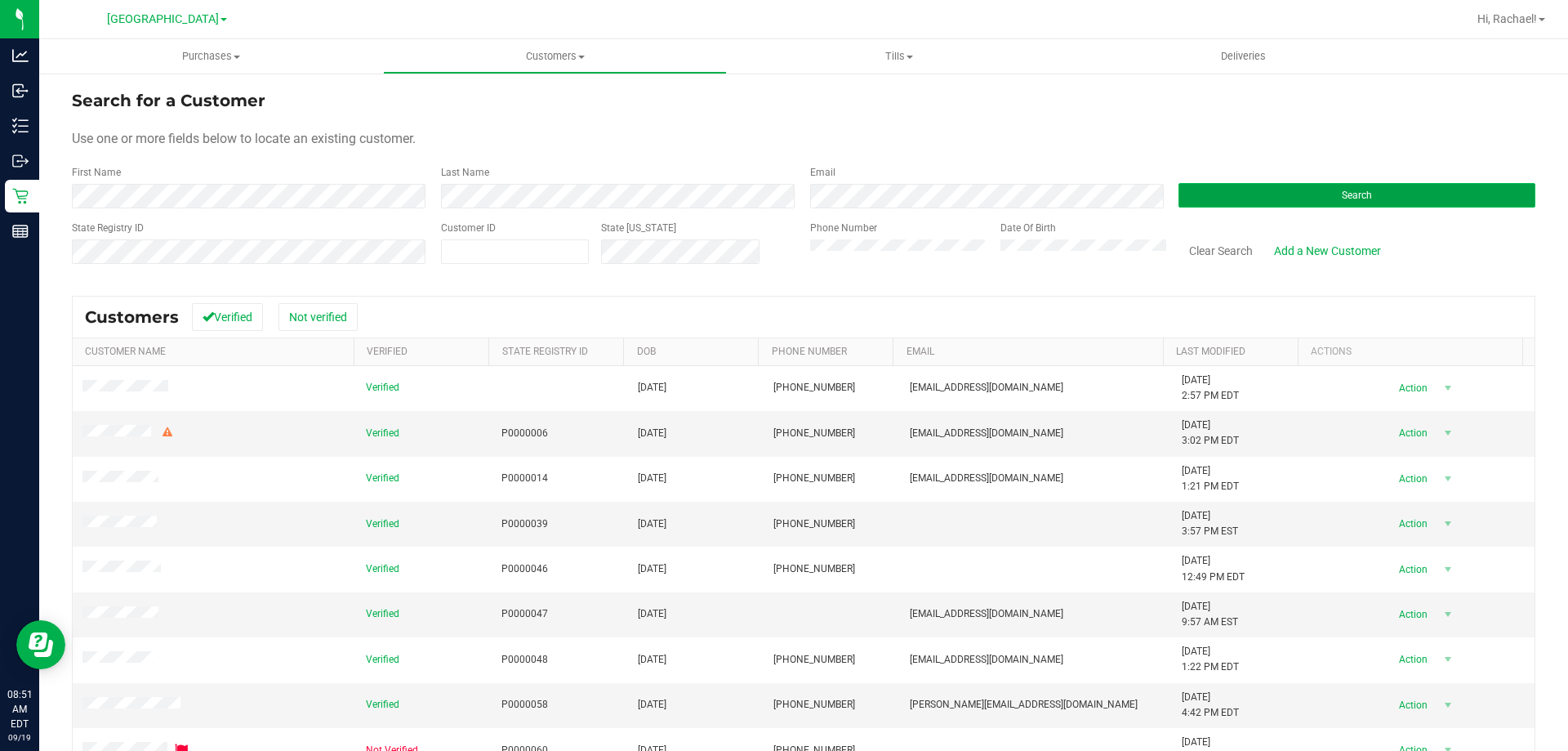
click at [1237, 191] on button "Search" at bounding box center [1357, 195] width 357 height 25
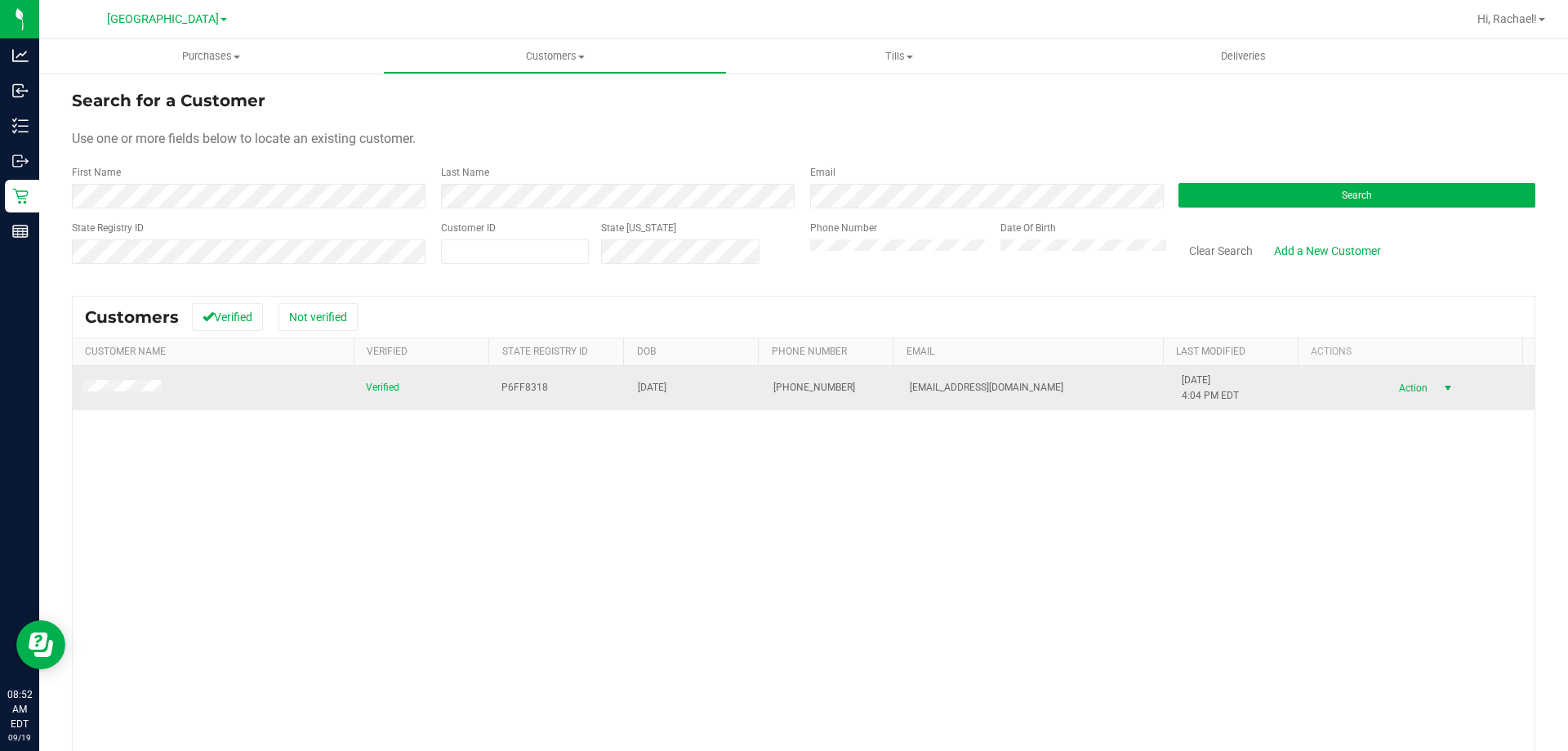
click at [1442, 384] on span "select" at bounding box center [1448, 388] width 13 height 13
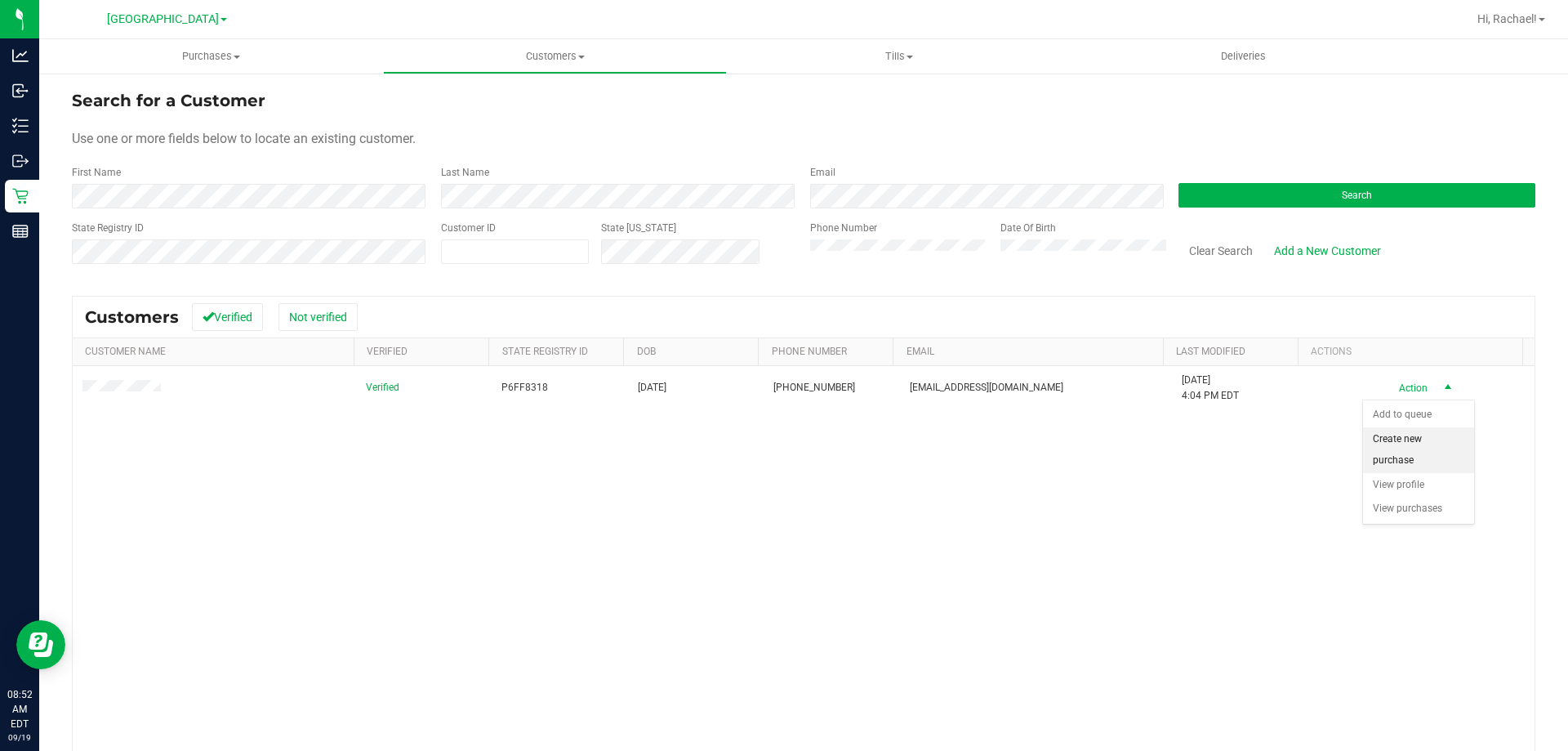
click at [1412, 445] on li "Create new purchase" at bounding box center [1419, 449] width 111 height 45
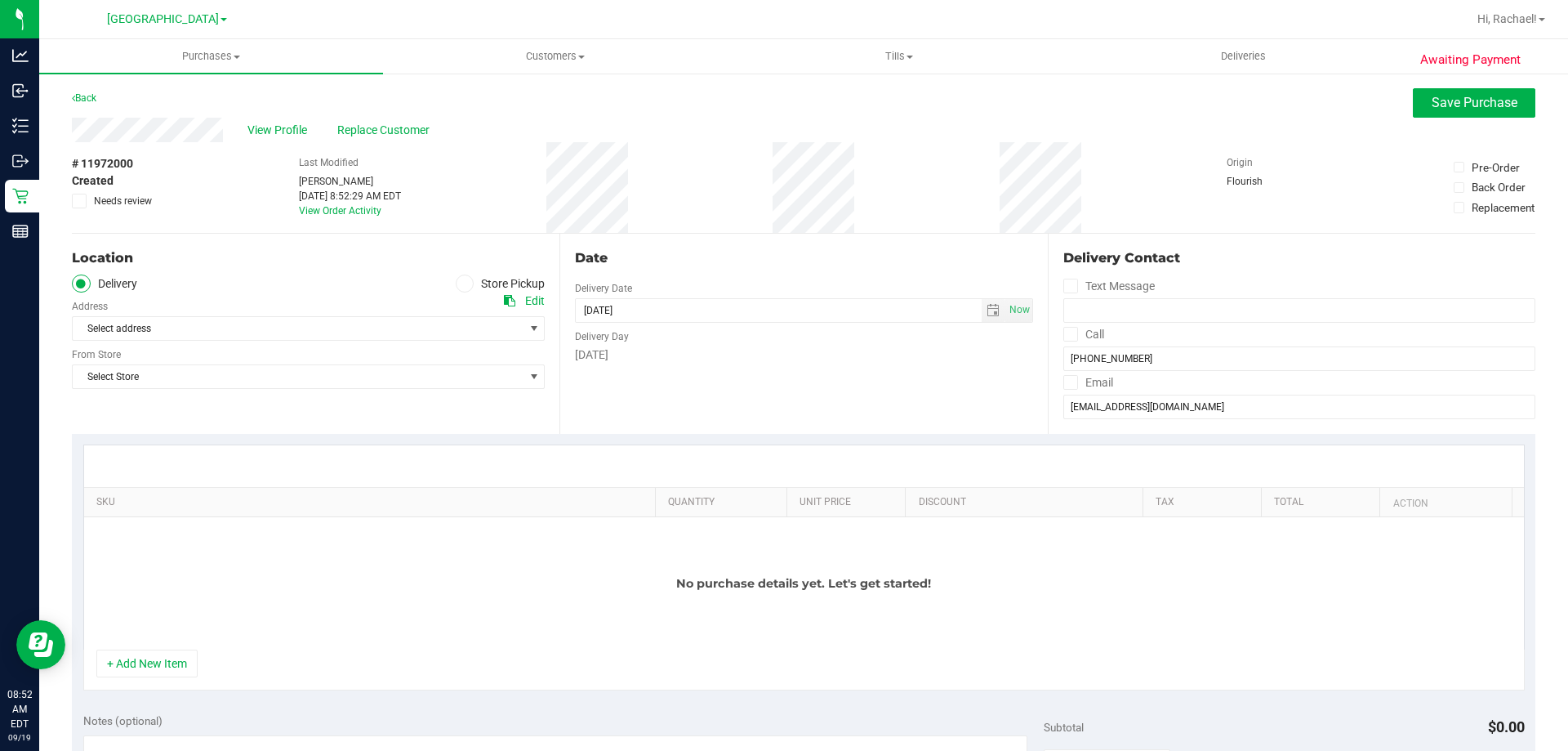
click at [460, 284] on icon at bounding box center [465, 284] width 9 height 0
click at [0, 0] on input "Store Pickup" at bounding box center [0, 0] width 0 height 0
click at [422, 326] on span "Select Store" at bounding box center [298, 328] width 451 height 23
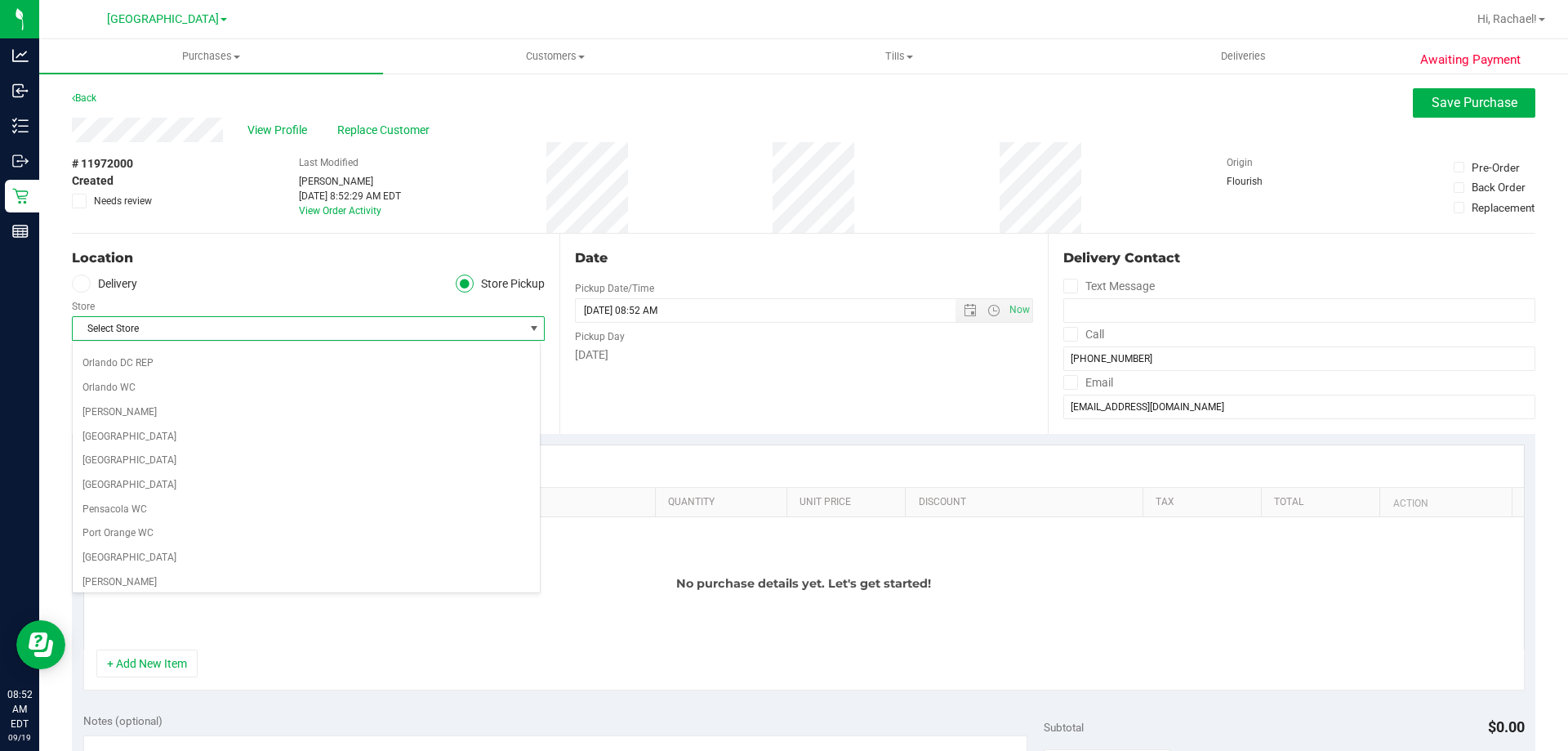
scroll to position [818, 0]
click at [231, 435] on li "[GEOGRAPHIC_DATA]" at bounding box center [306, 437] width 467 height 25
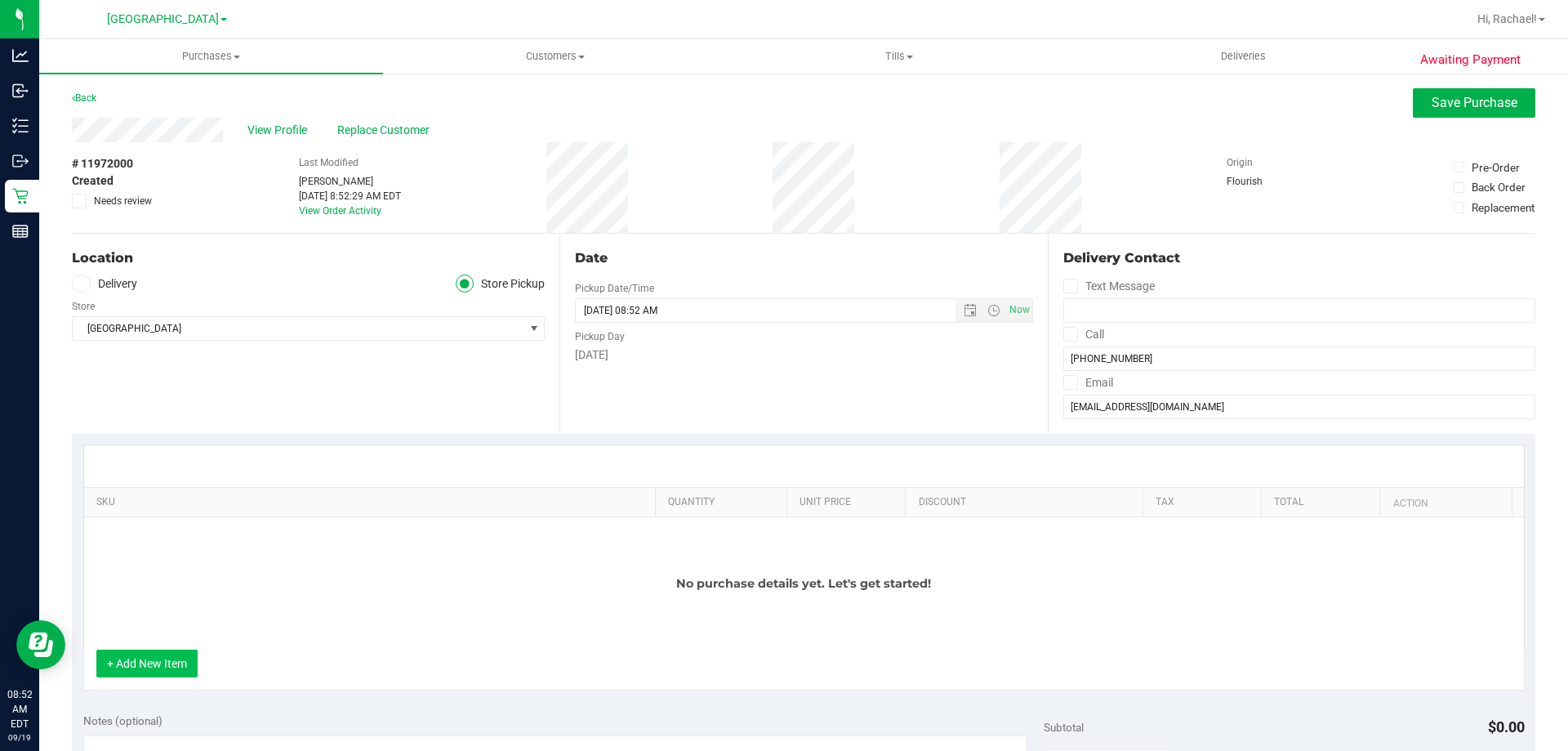
click at [155, 659] on button "+ Add New Item" at bounding box center [147, 663] width 102 height 28
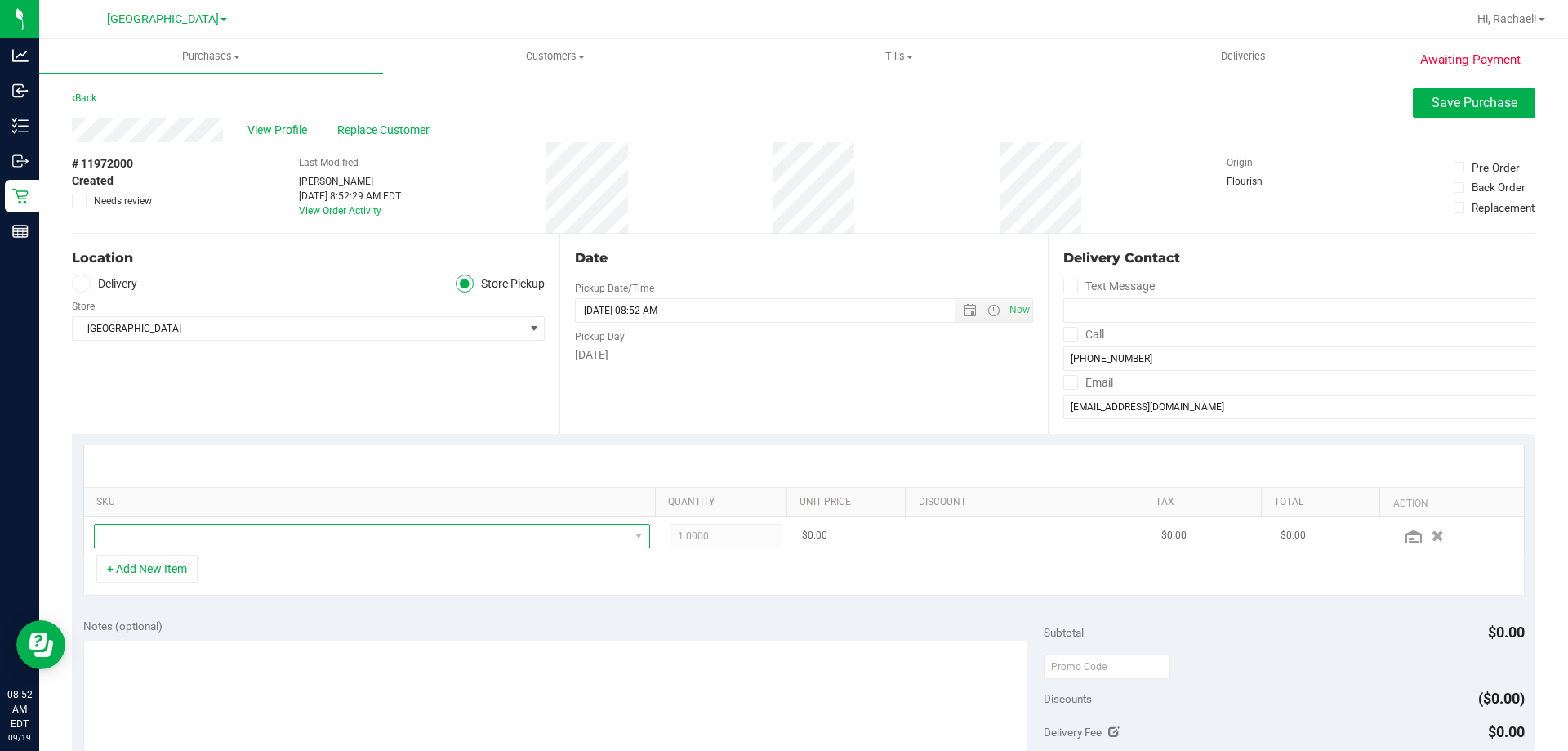
click at [268, 529] on span "NO DATA FOUND" at bounding box center [362, 536] width 535 height 23
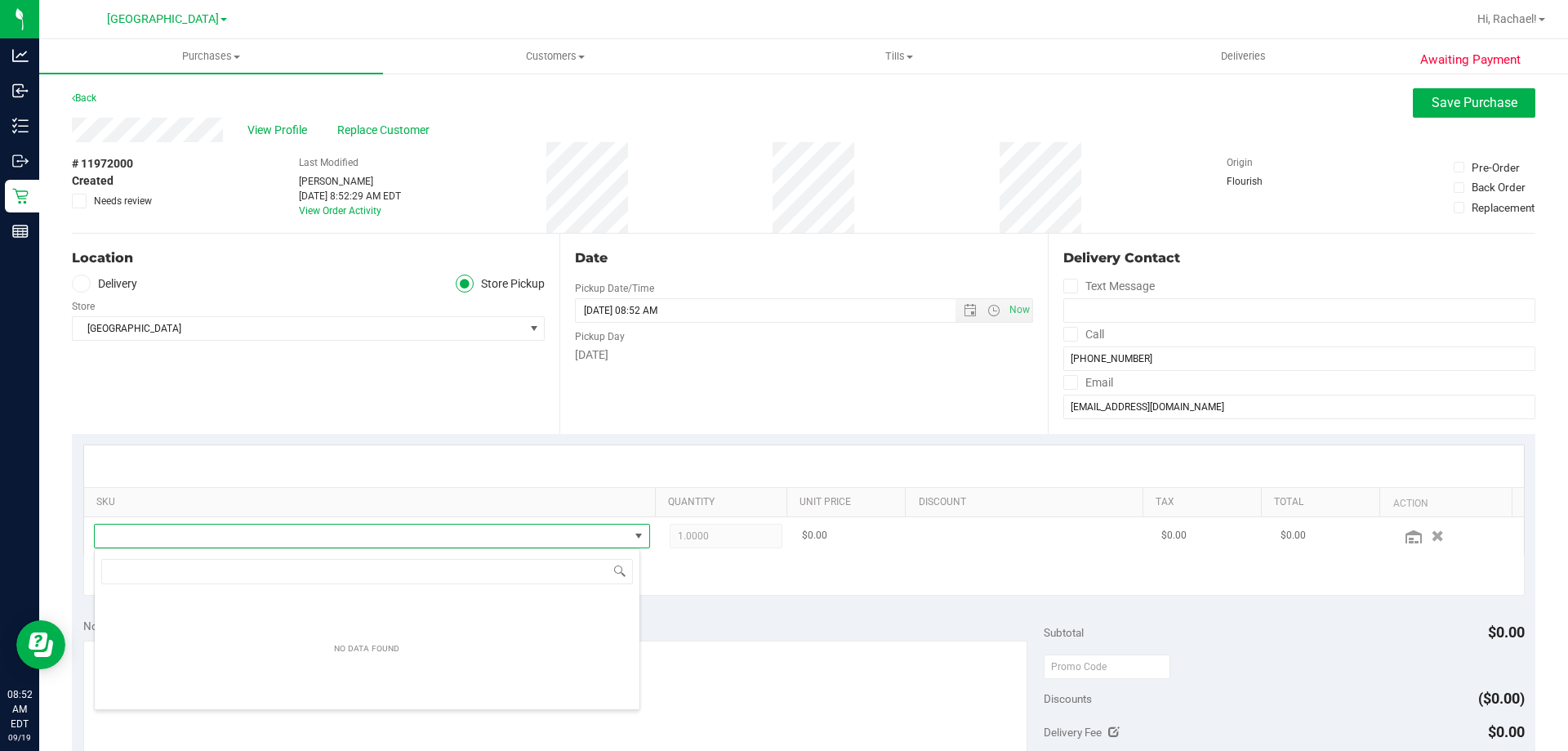
scroll to position [25, 541]
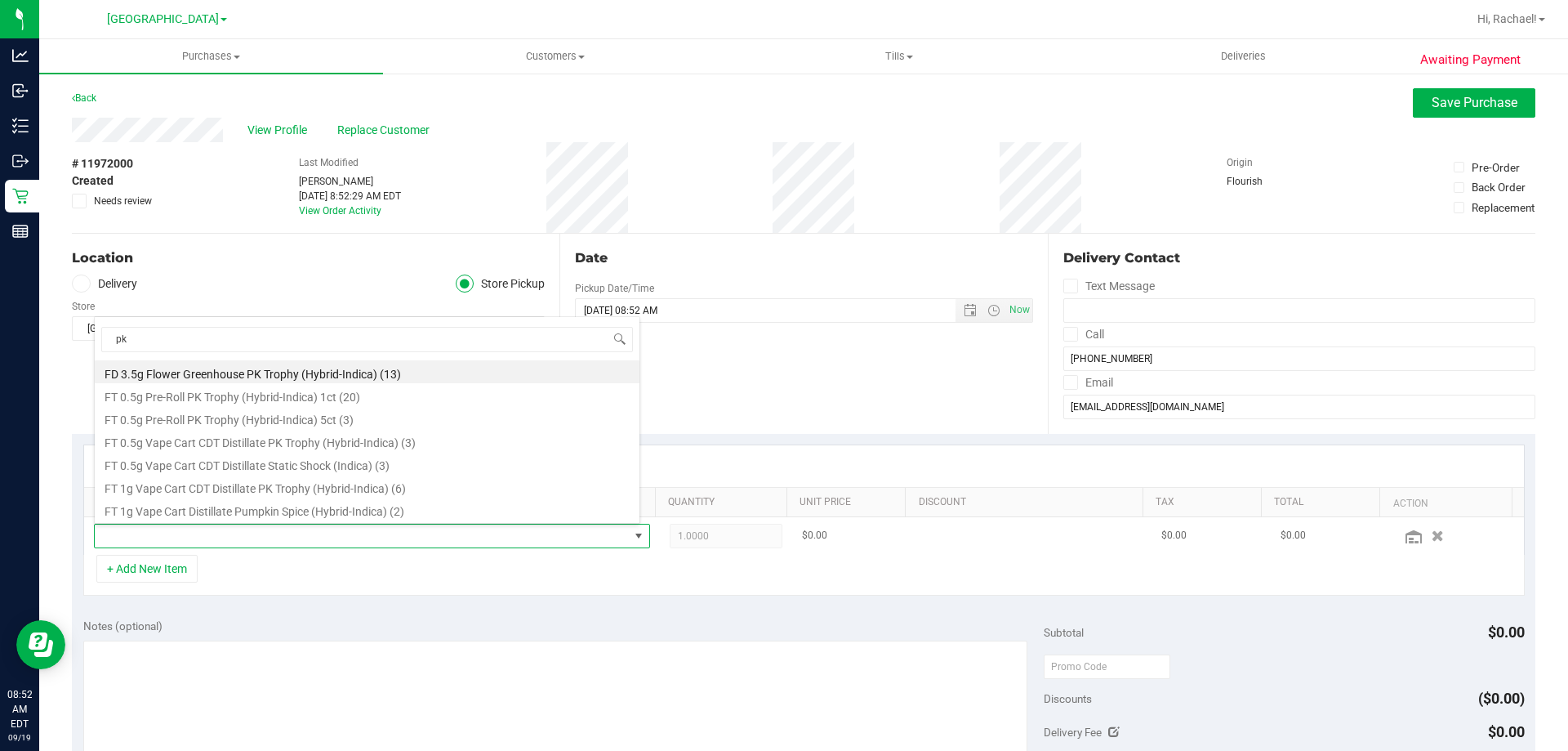
type input "pk t"
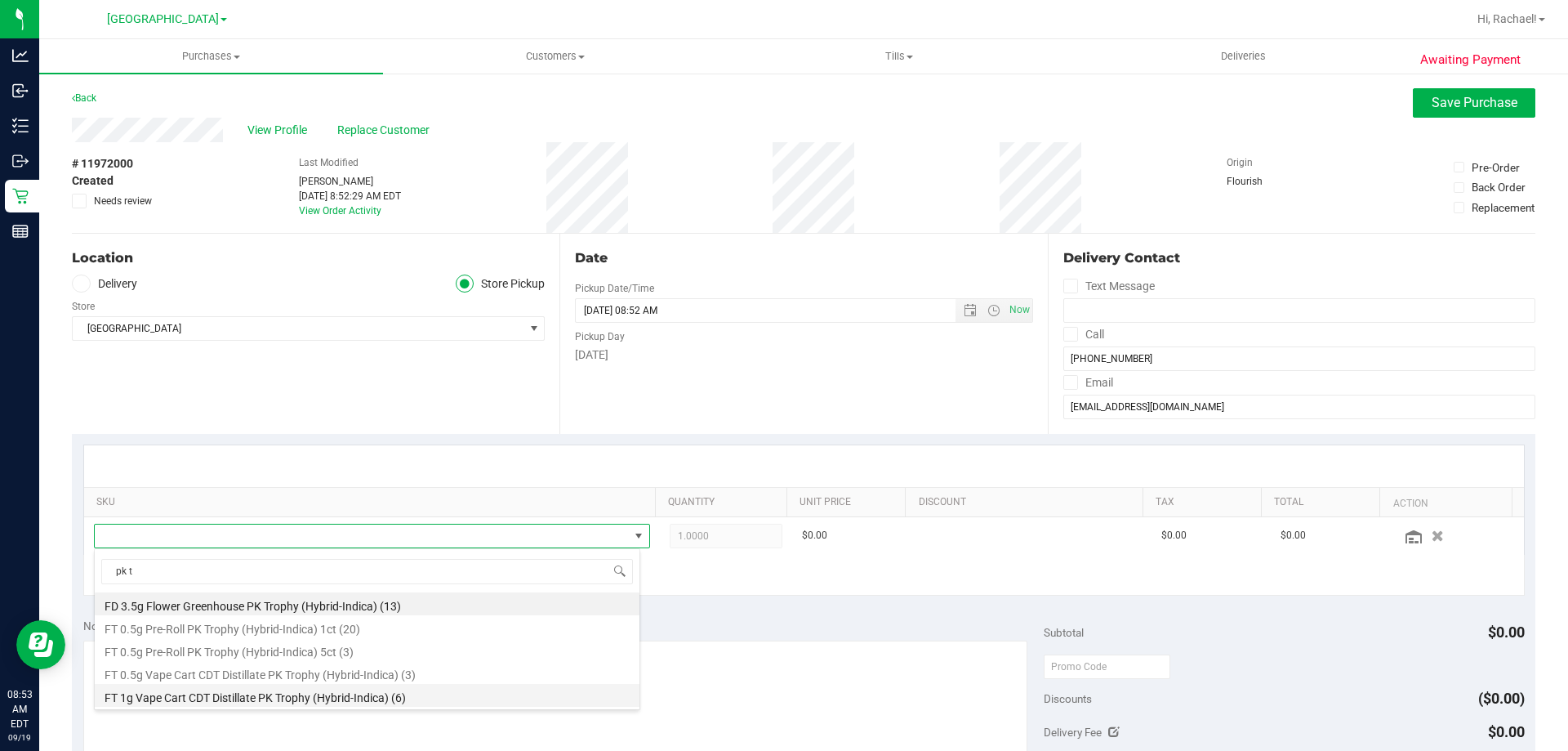
click at [377, 689] on li "FT 1g Vape Cart CDT Distillate PK Trophy (Hybrid-Indica) (6)" at bounding box center [367, 695] width 545 height 23
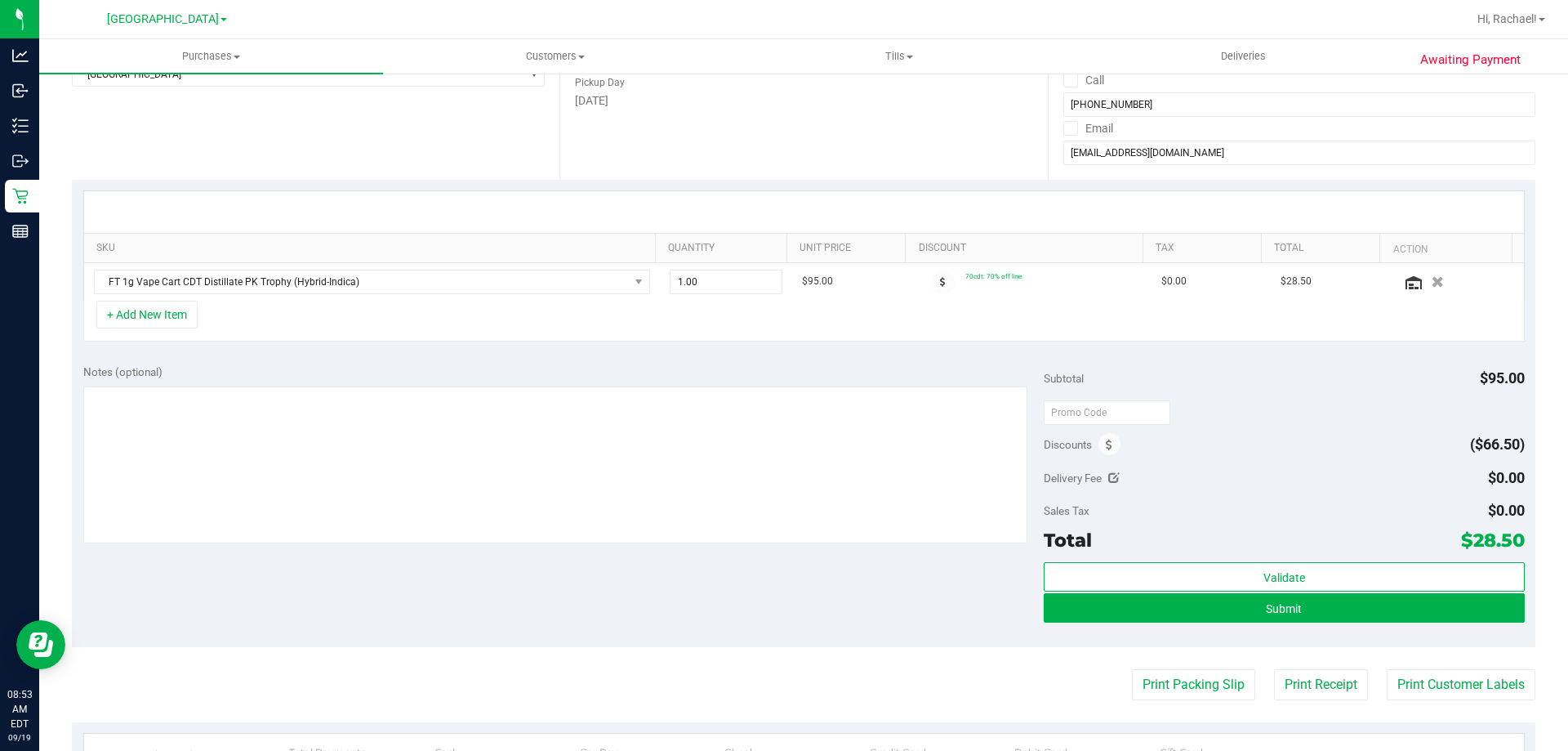
scroll to position [327, 0]
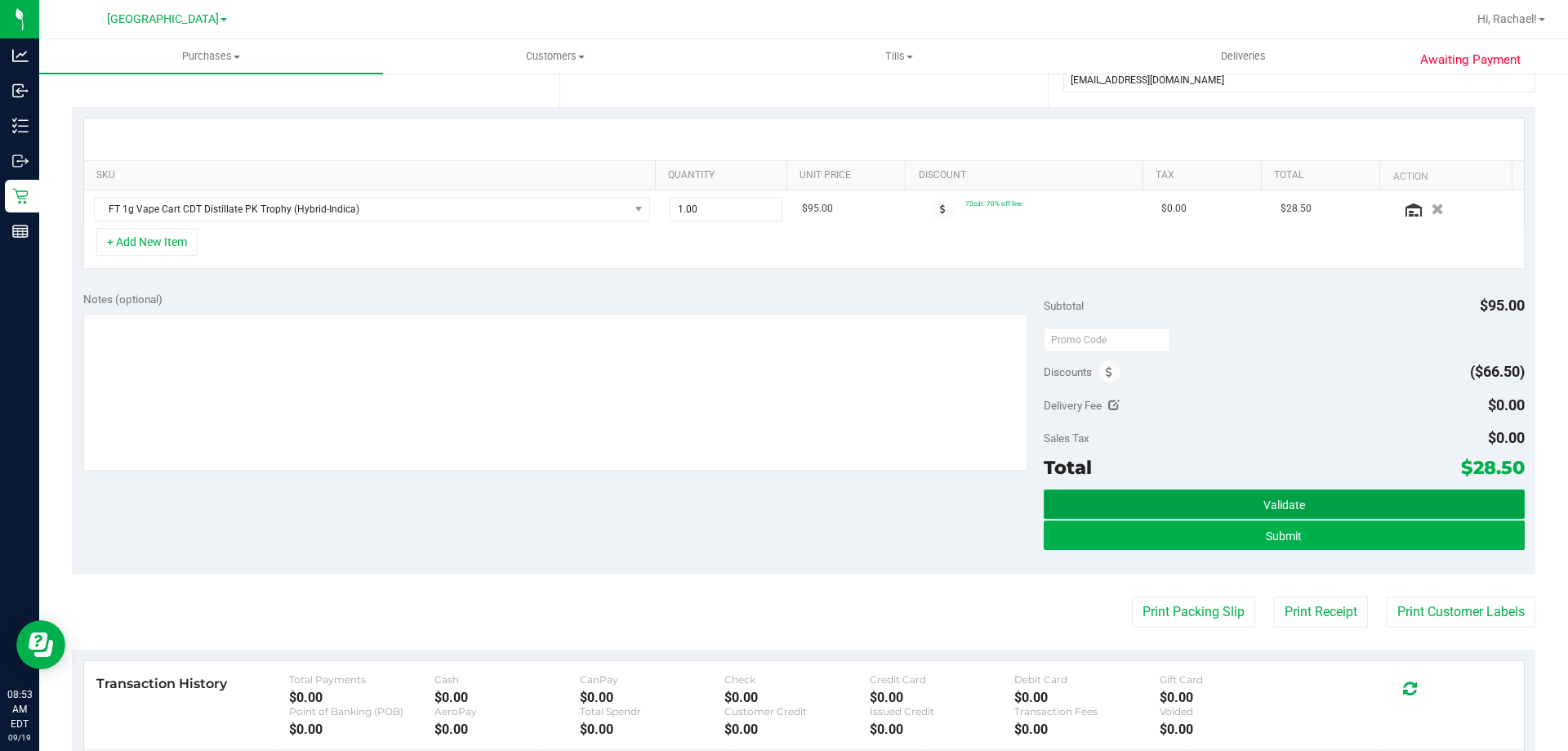
click at [1242, 510] on button "Validate" at bounding box center [1284, 504] width 480 height 29
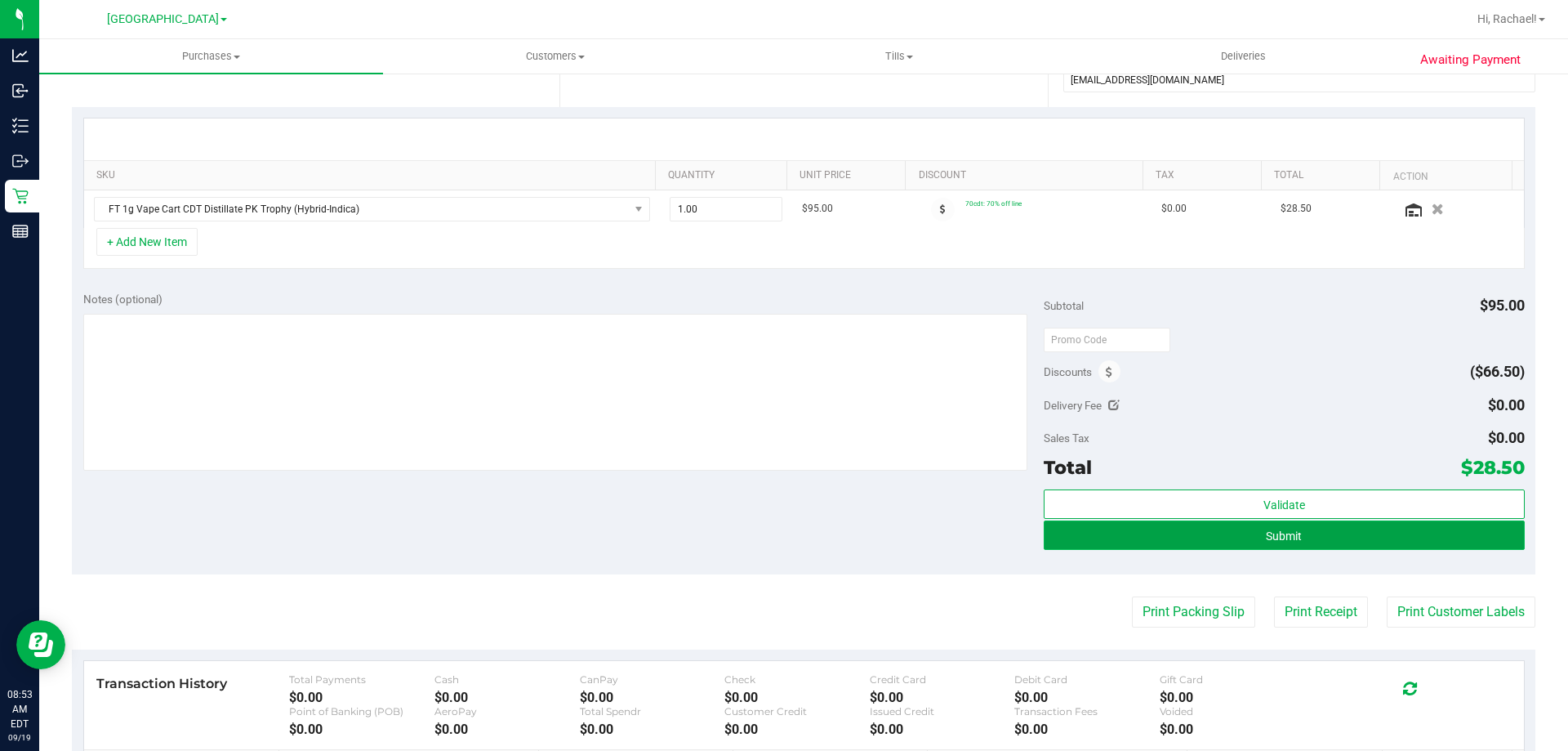
click at [1242, 536] on button "Submit" at bounding box center [1284, 535] width 480 height 29
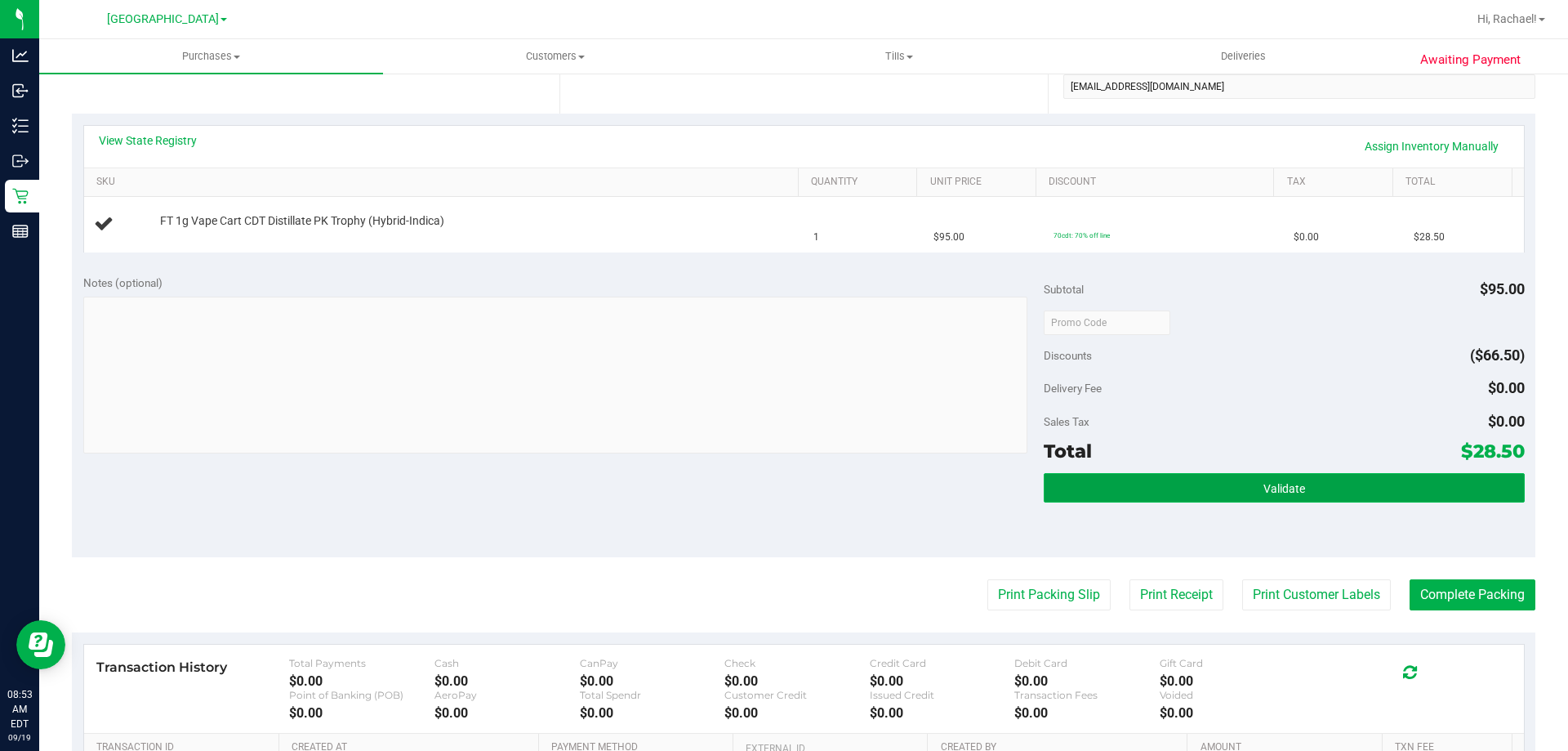
click at [1264, 490] on span "Validate" at bounding box center [1284, 488] width 42 height 13
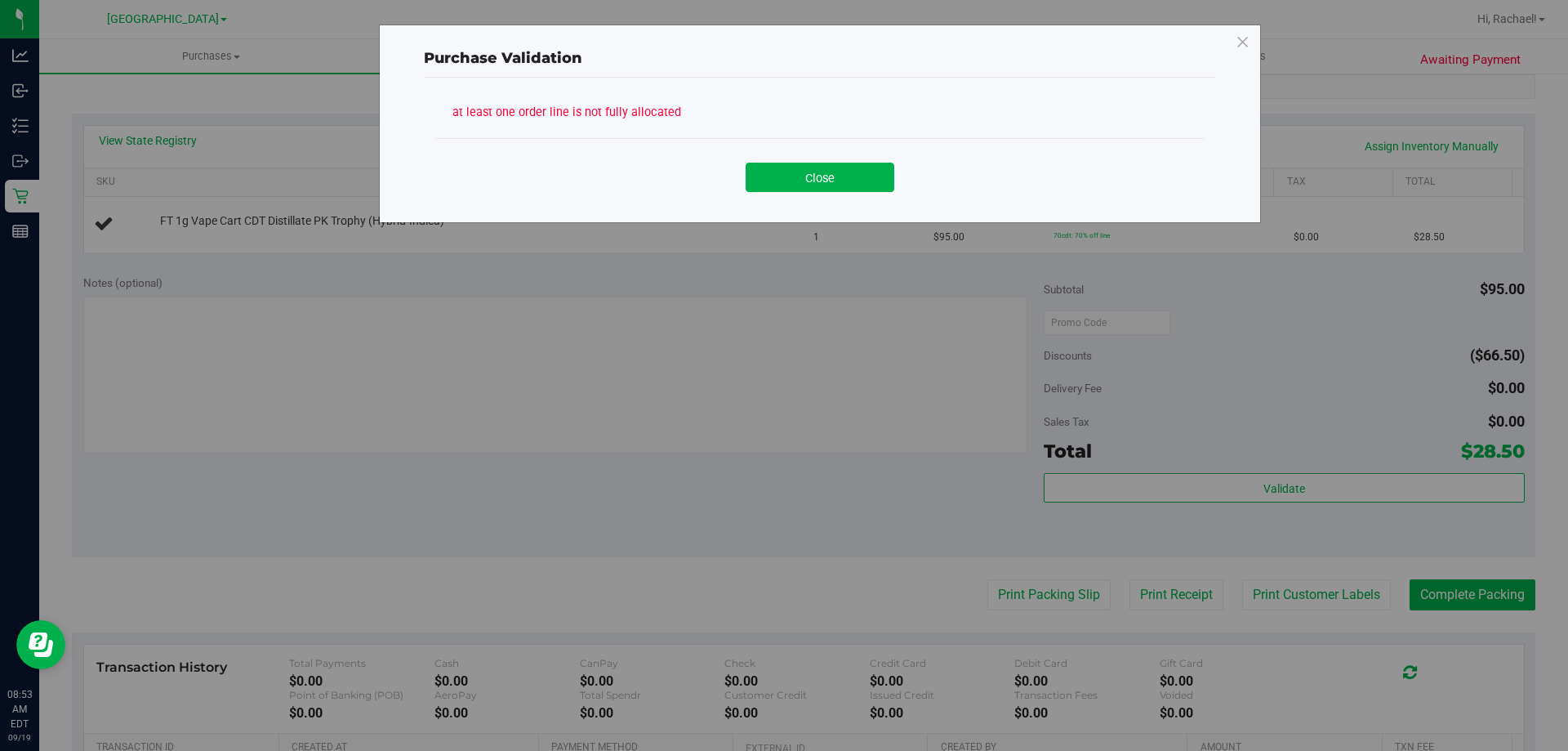
click at [833, 197] on div "Close" at bounding box center [820, 171] width 768 height 66
click at [827, 184] on button "Close" at bounding box center [820, 177] width 149 height 29
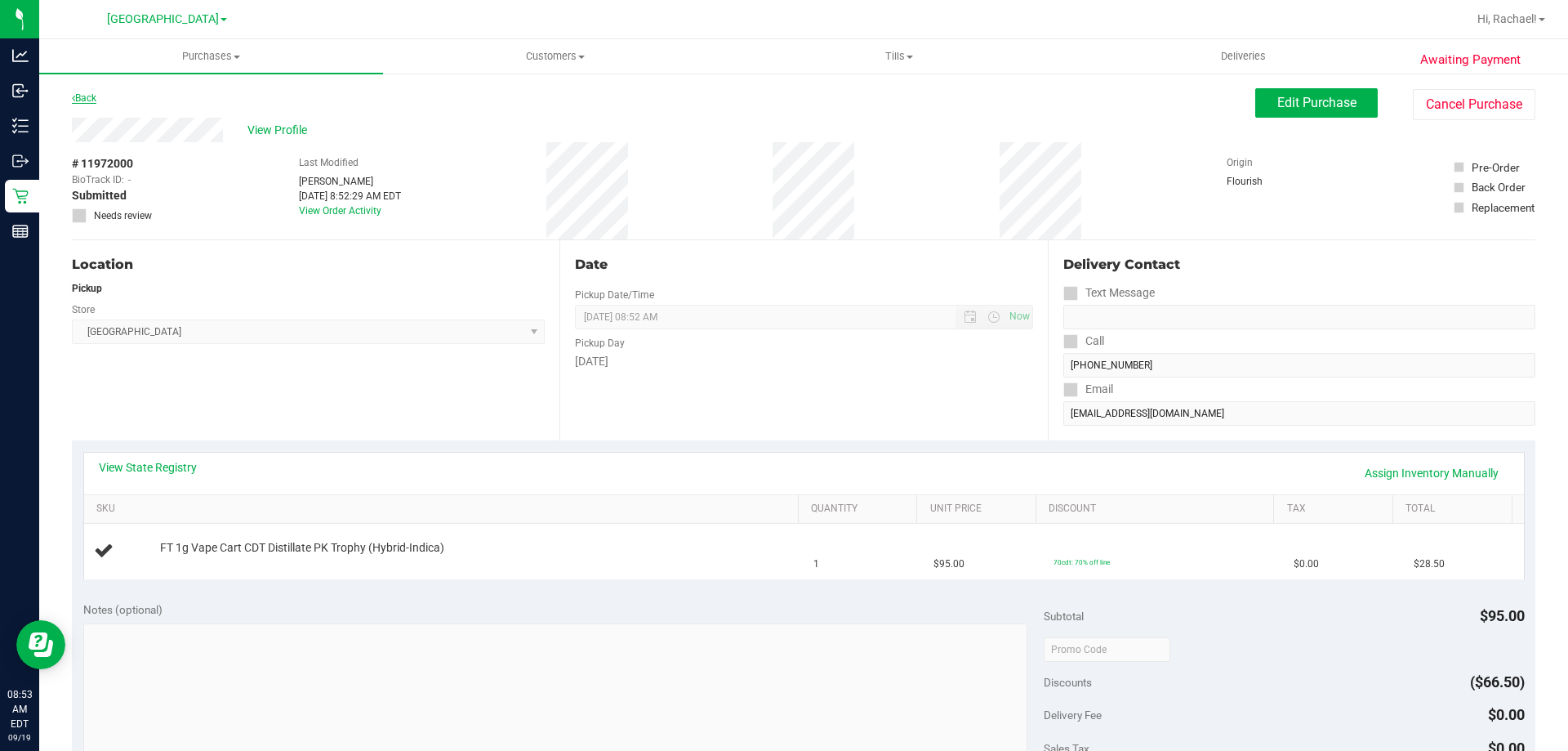
click at [93, 96] on link "Back" at bounding box center [84, 97] width 25 height 11
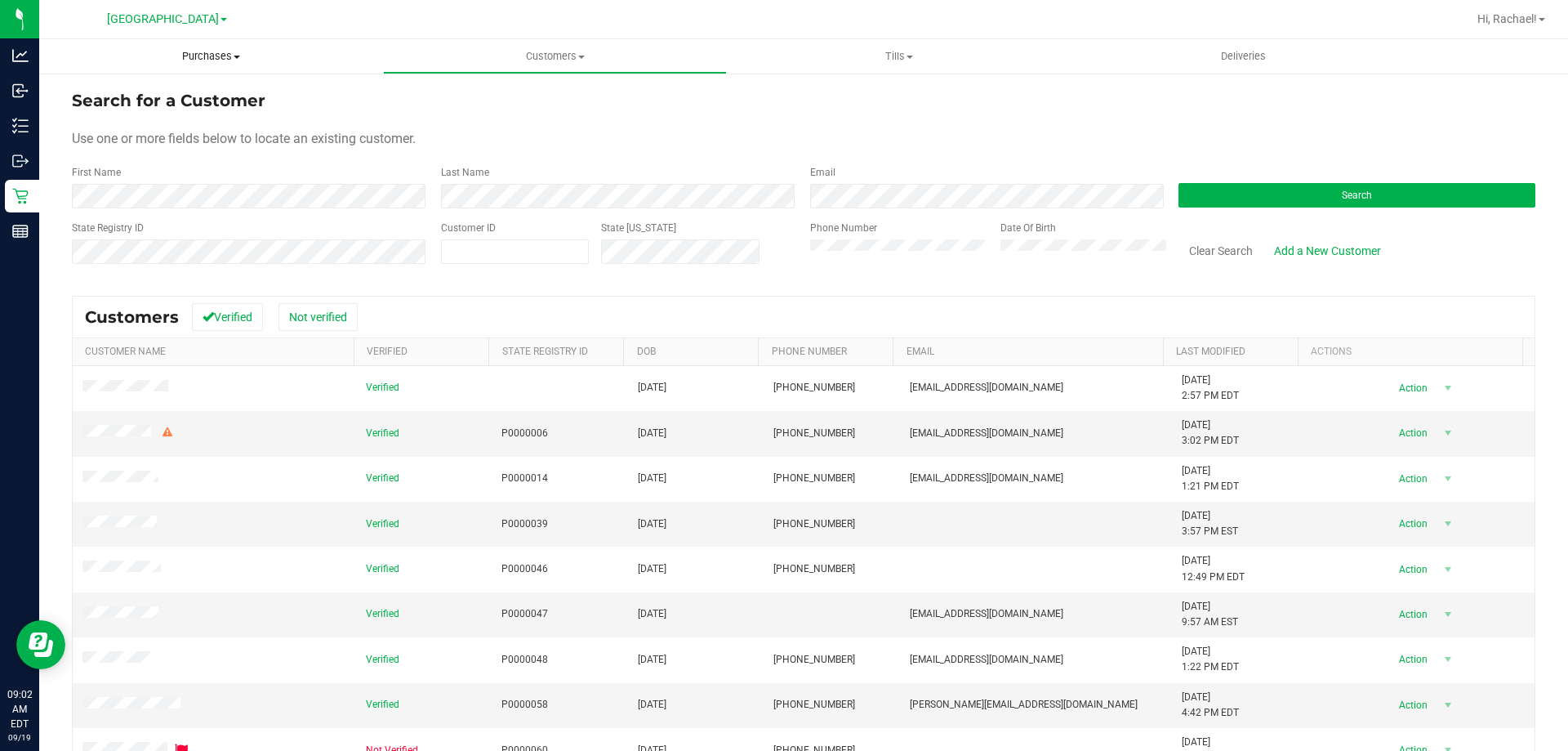
click at [208, 55] on span "Purchases" at bounding box center [211, 56] width 344 height 15
click at [139, 118] on li "Fulfillment" at bounding box center [211, 118] width 344 height 20
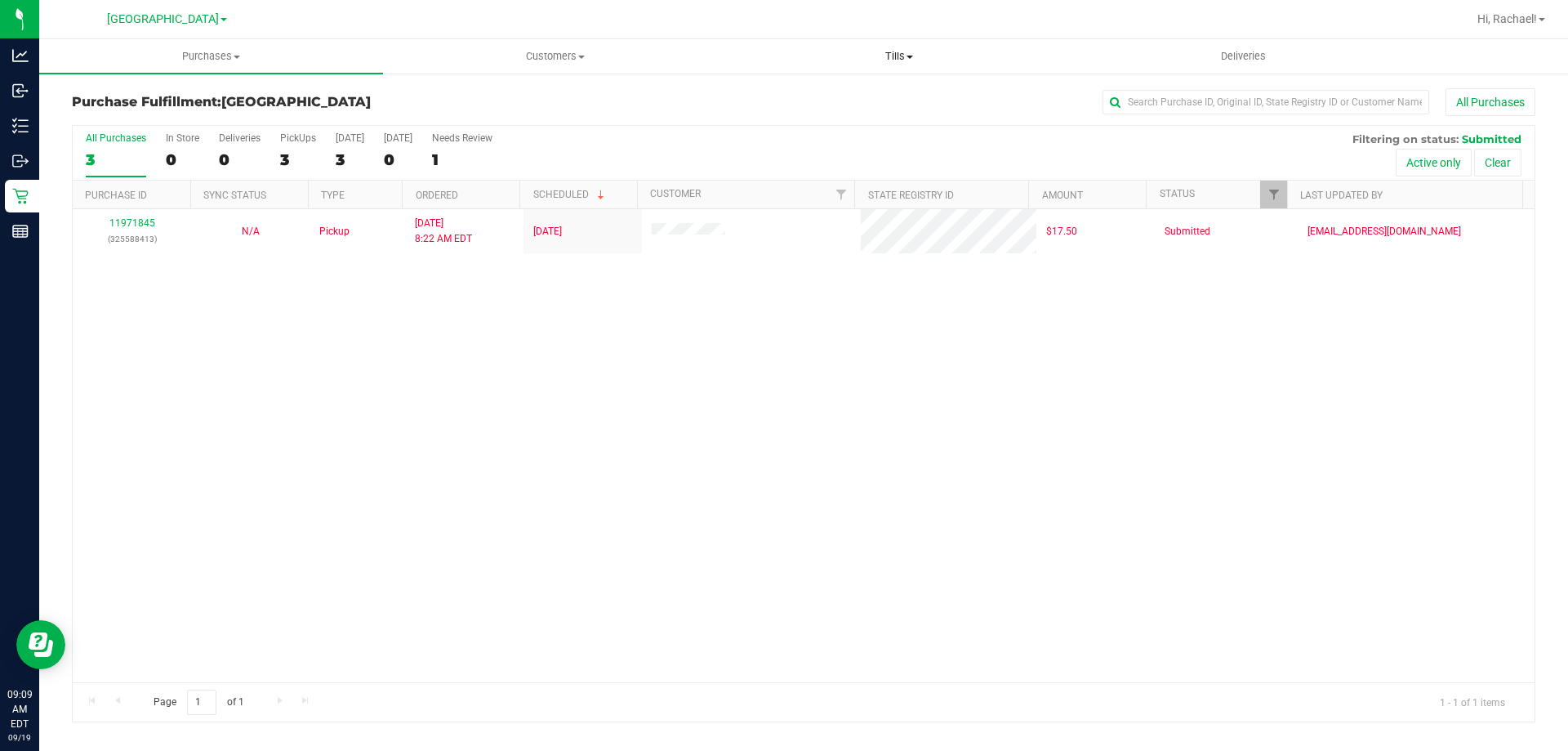
click at [892, 58] on span "Tills" at bounding box center [898, 56] width 342 height 15
click at [837, 120] on span "Reconcile e-payments" at bounding box center [808, 118] width 162 height 14
click at [786, 94] on span "Manage tills" at bounding box center [781, 98] width 110 height 14
